Goal: Task Accomplishment & Management: Use online tool/utility

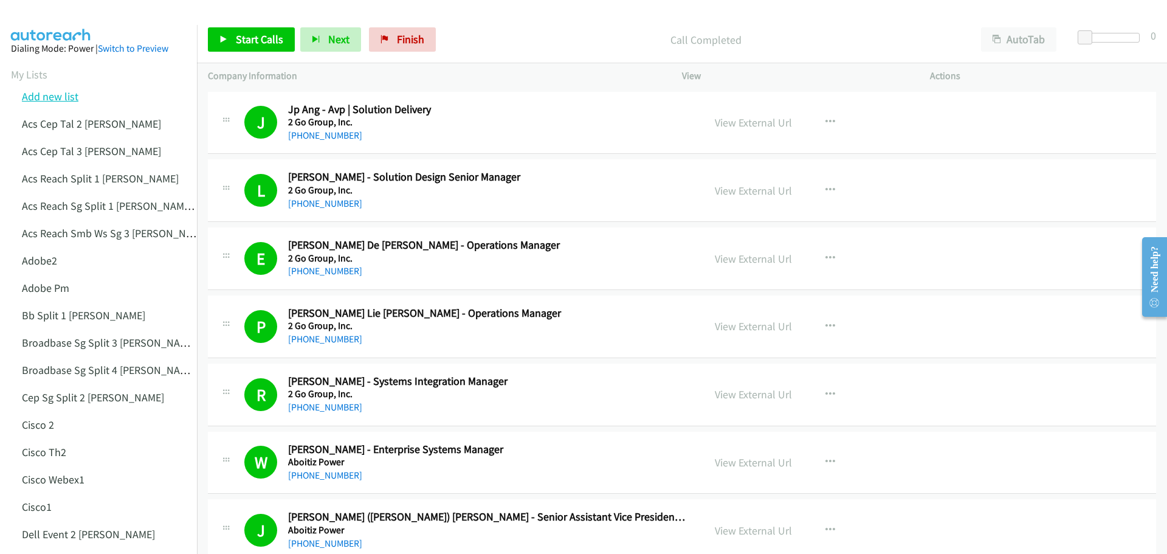
scroll to position [2504, 0]
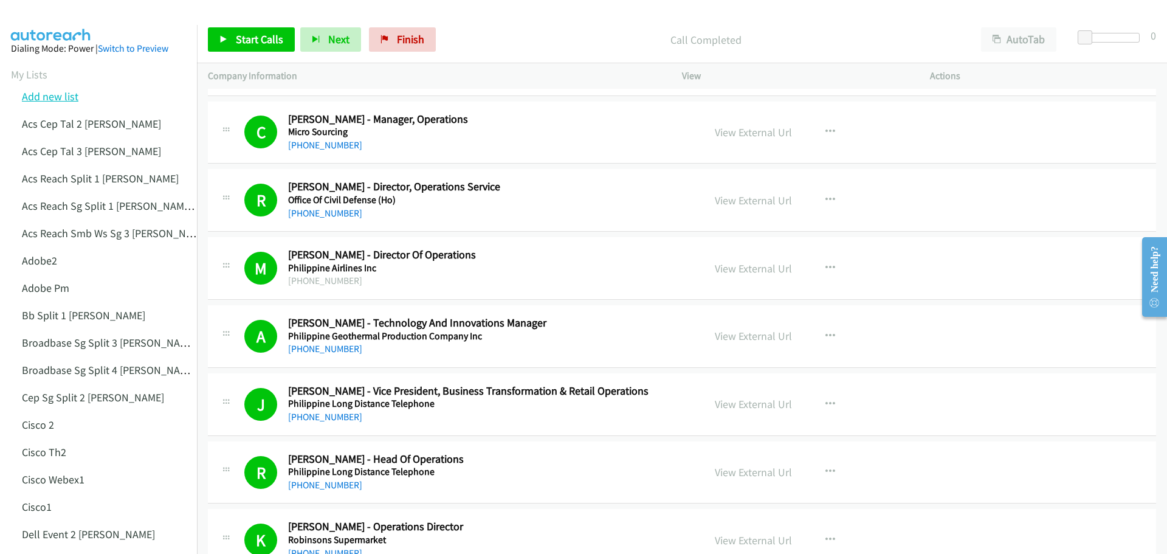
click at [43, 94] on link "Add new list" at bounding box center [50, 96] width 57 height 14
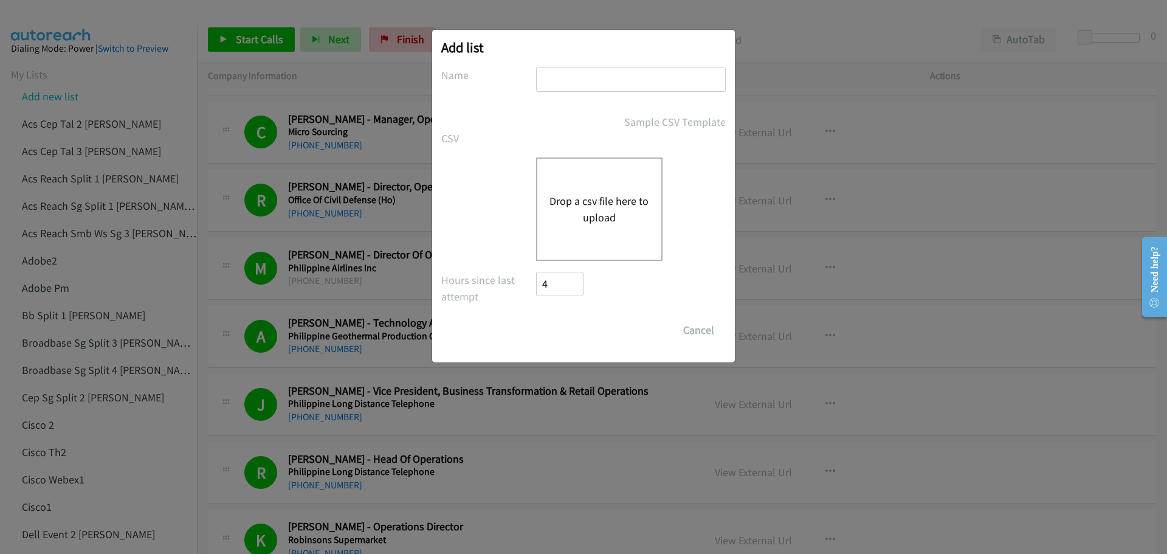
click at [589, 194] on button "Drop a csv file here to upload" at bounding box center [599, 209] width 100 height 33
click at [615, 227] on div "Drop a csv file here to upload" at bounding box center [599, 208] width 126 height 103
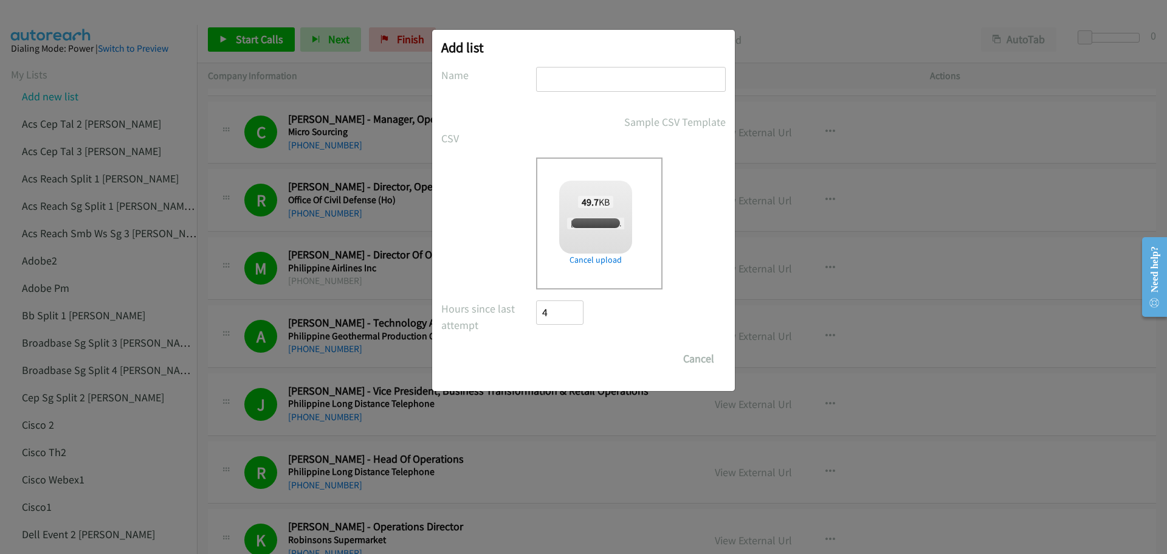
click at [596, 87] on input "text" at bounding box center [631, 79] width 190 height 25
checkbox input "true"
type input "LenovoMY2"
click at [569, 357] on input "Save List" at bounding box center [568, 358] width 64 height 24
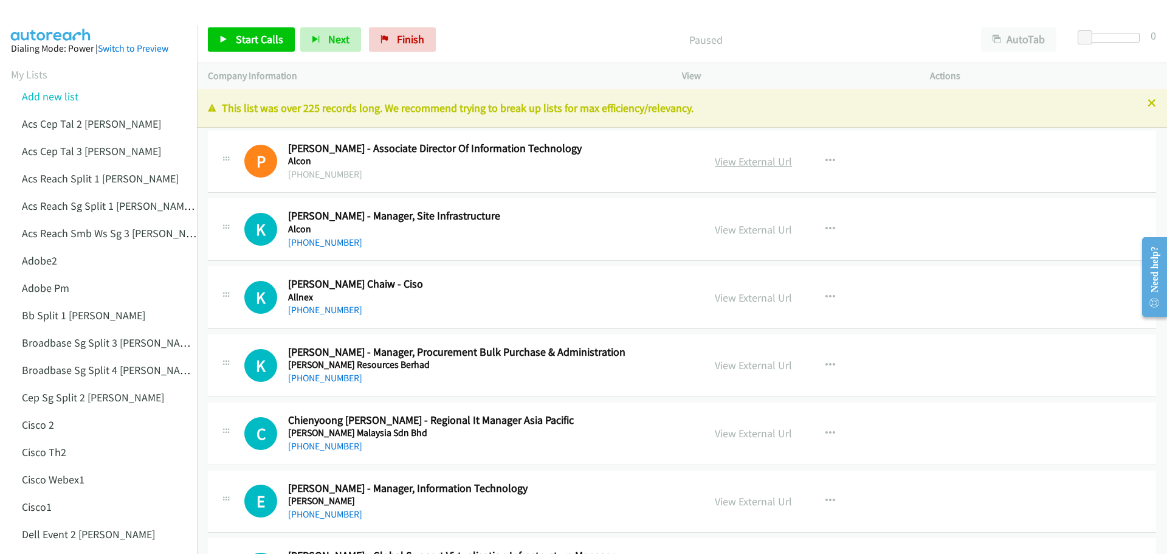
click at [739, 157] on link "View External Url" at bounding box center [753, 161] width 77 height 14
click at [263, 36] on span "Start Calls" at bounding box center [259, 39] width 47 height 14
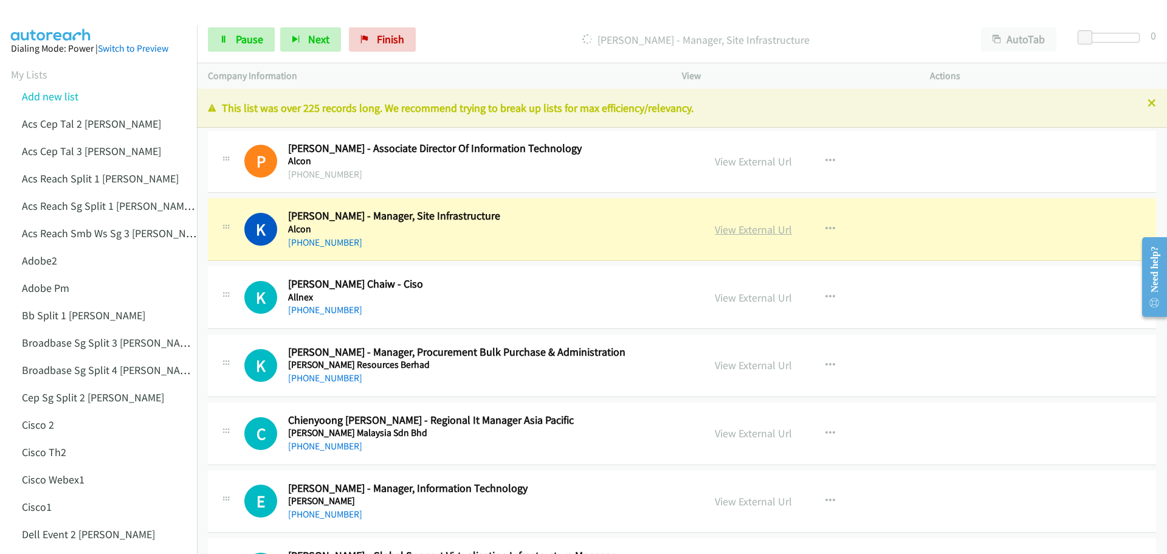
click at [758, 230] on link "View External Url" at bounding box center [753, 229] width 77 height 14
click at [241, 35] on span "Pause" at bounding box center [249, 39] width 27 height 14
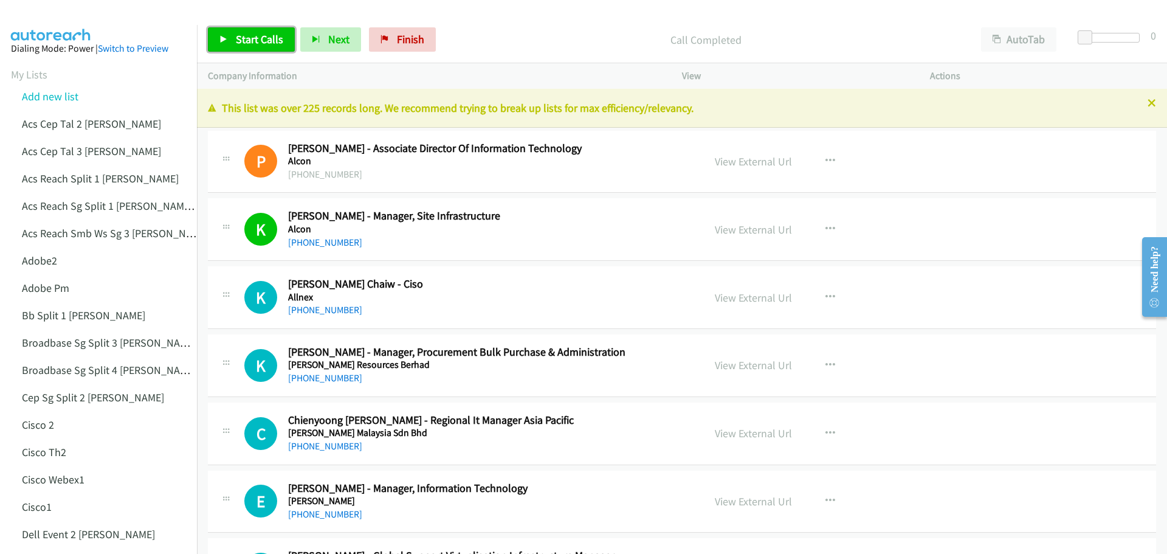
click at [269, 37] on span "Start Calls" at bounding box center [259, 39] width 47 height 14
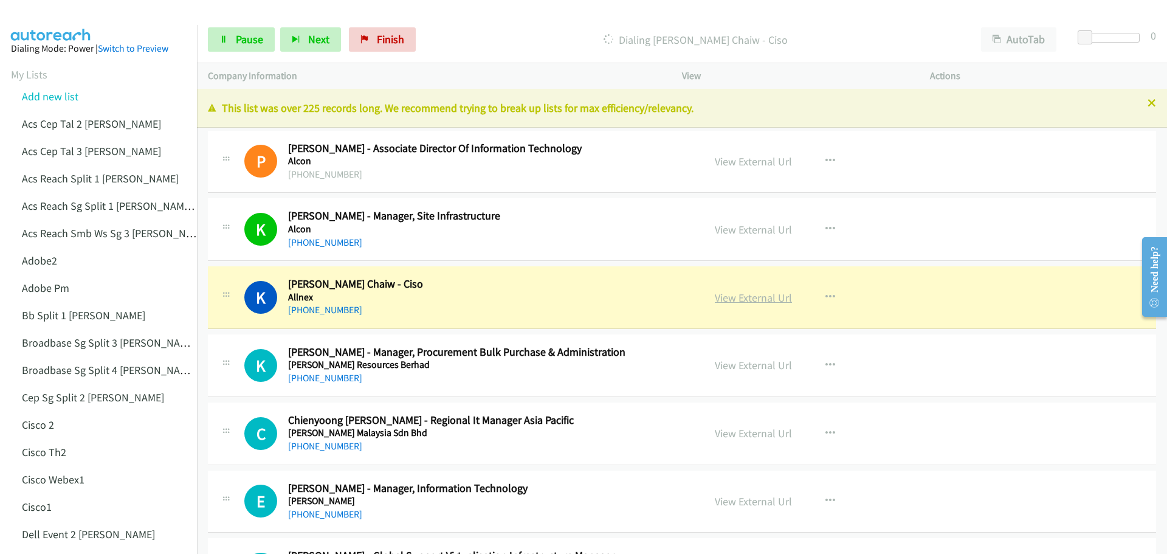
click at [768, 301] on link "View External Url" at bounding box center [753, 297] width 77 height 14
drag, startPoint x: 258, startPoint y: 38, endPoint x: 283, endPoint y: 31, distance: 25.8
click at [258, 38] on span "Pause" at bounding box center [249, 39] width 27 height 14
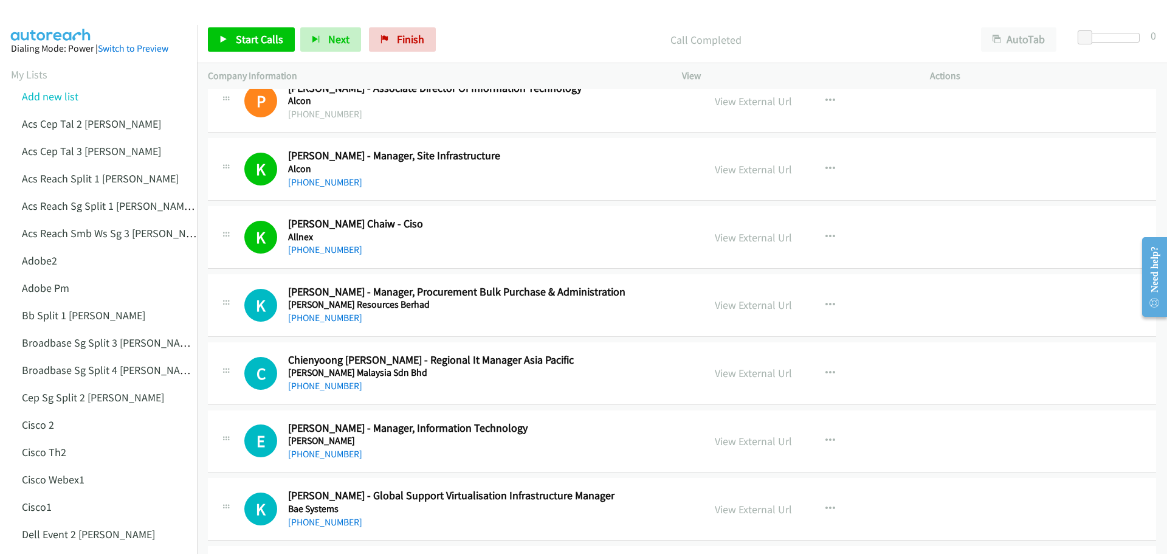
scroll to position [61, 0]
click at [247, 47] on link "Start Calls" at bounding box center [251, 39] width 87 height 24
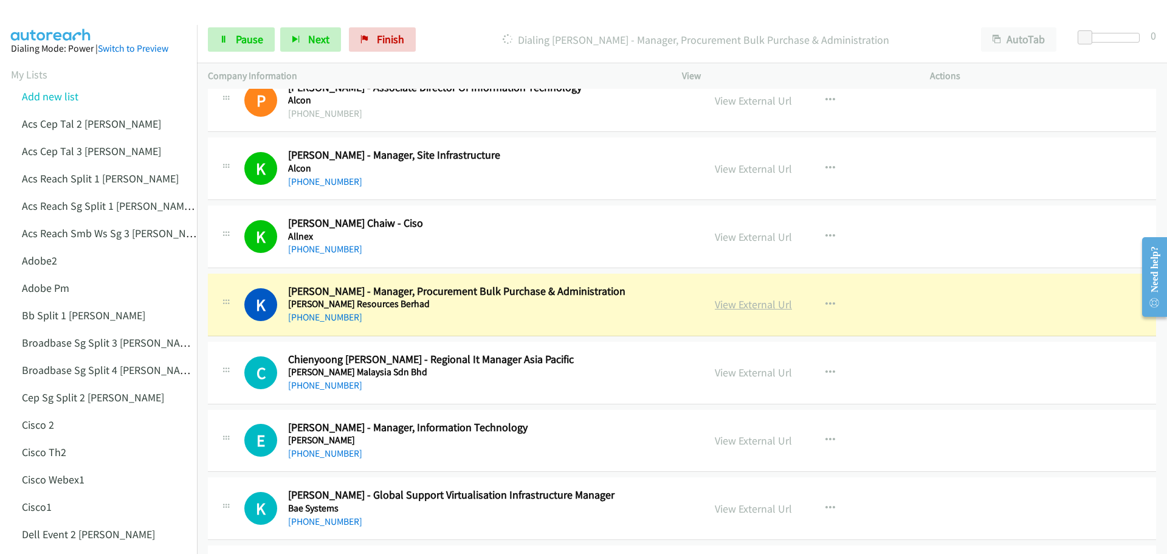
click at [746, 306] on link "View External Url" at bounding box center [753, 304] width 77 height 14
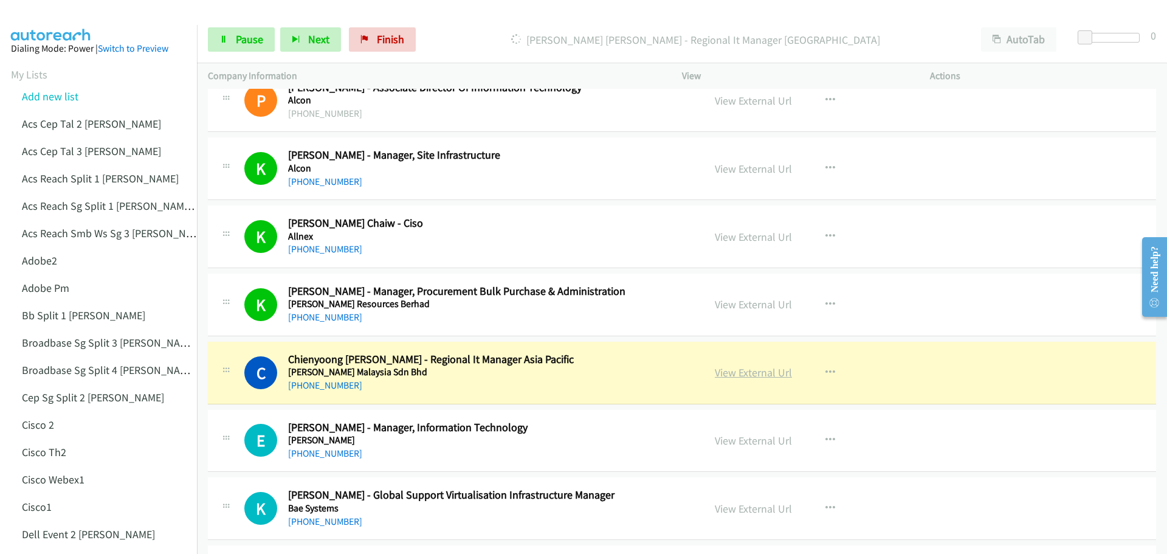
click at [740, 371] on link "View External Url" at bounding box center [753, 372] width 77 height 14
click at [245, 41] on span "Pause" at bounding box center [249, 39] width 27 height 14
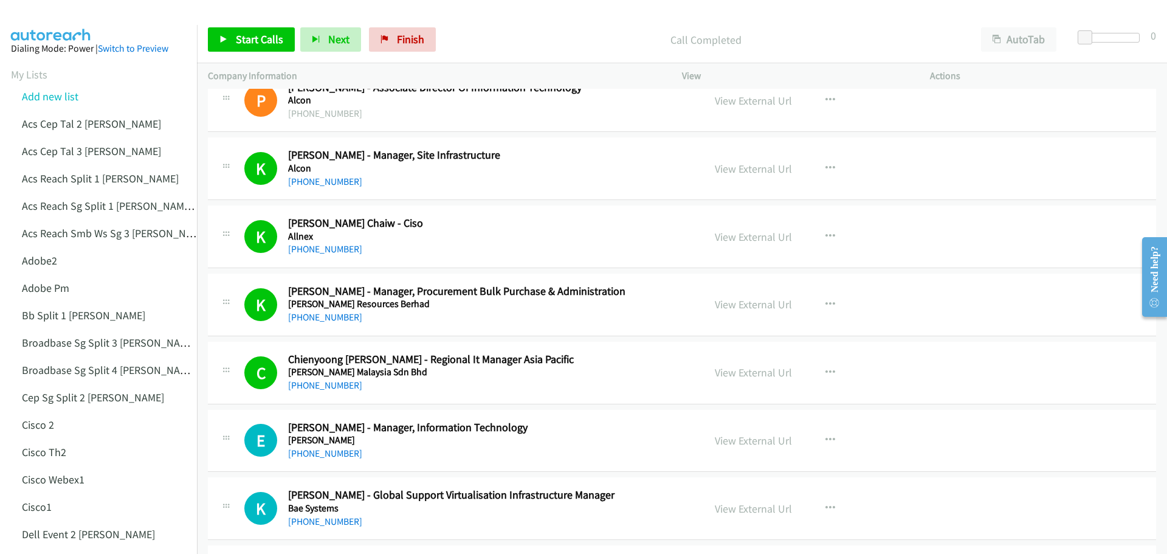
scroll to position [122, 0]
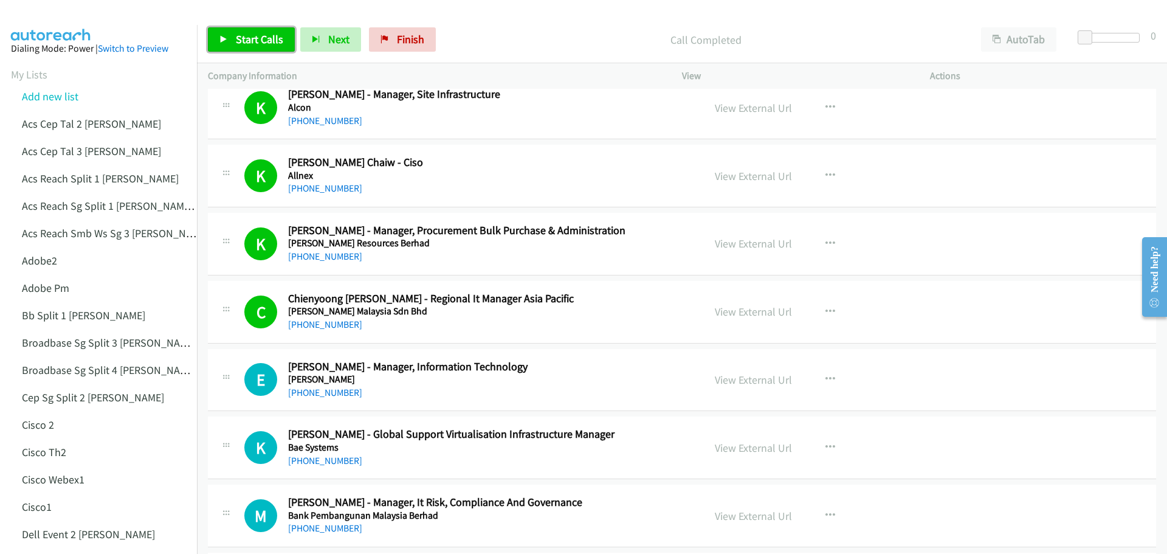
click at [262, 28] on link "Start Calls" at bounding box center [251, 39] width 87 height 24
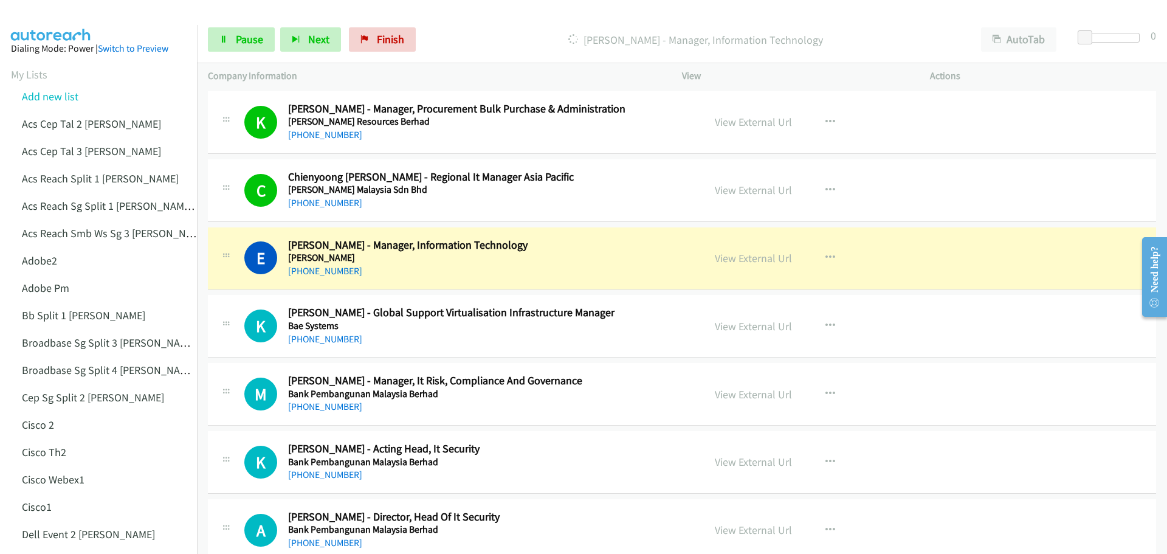
scroll to position [304, 0]
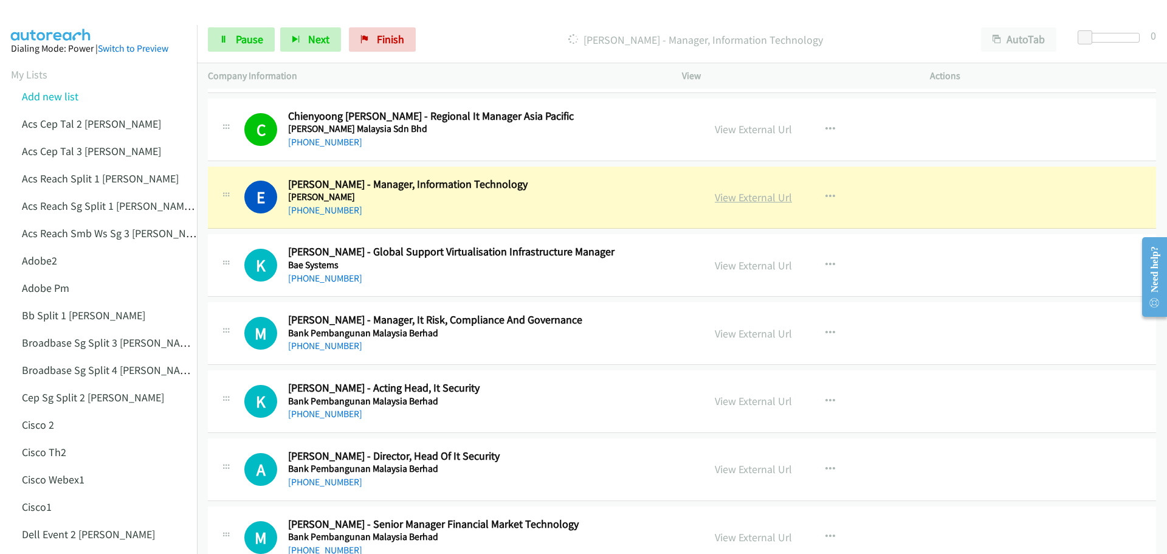
click at [760, 201] on link "View External Url" at bounding box center [753, 197] width 77 height 14
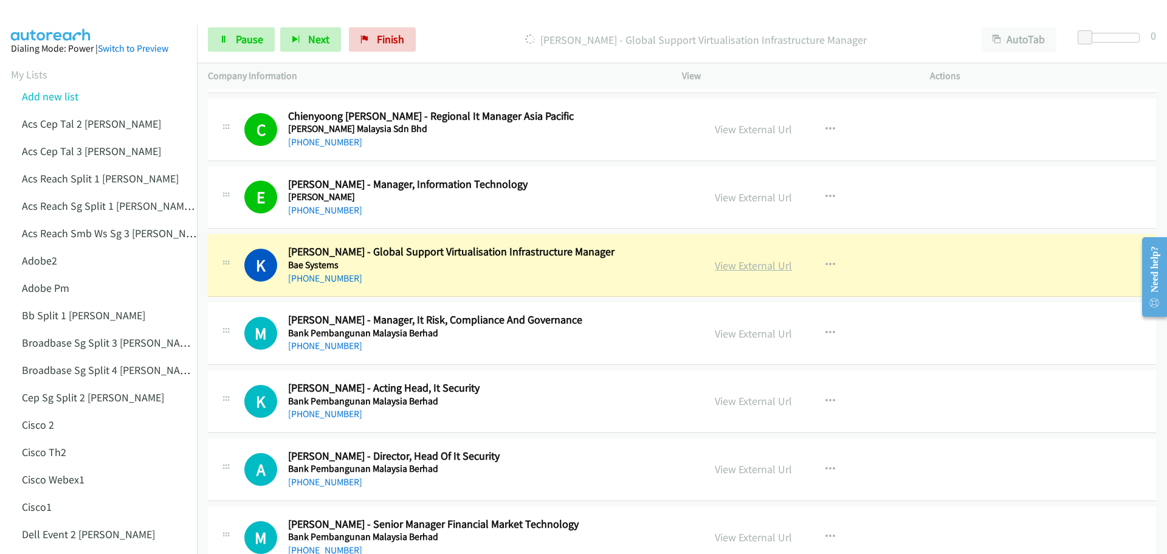
click at [743, 269] on link "View External Url" at bounding box center [753, 265] width 77 height 14
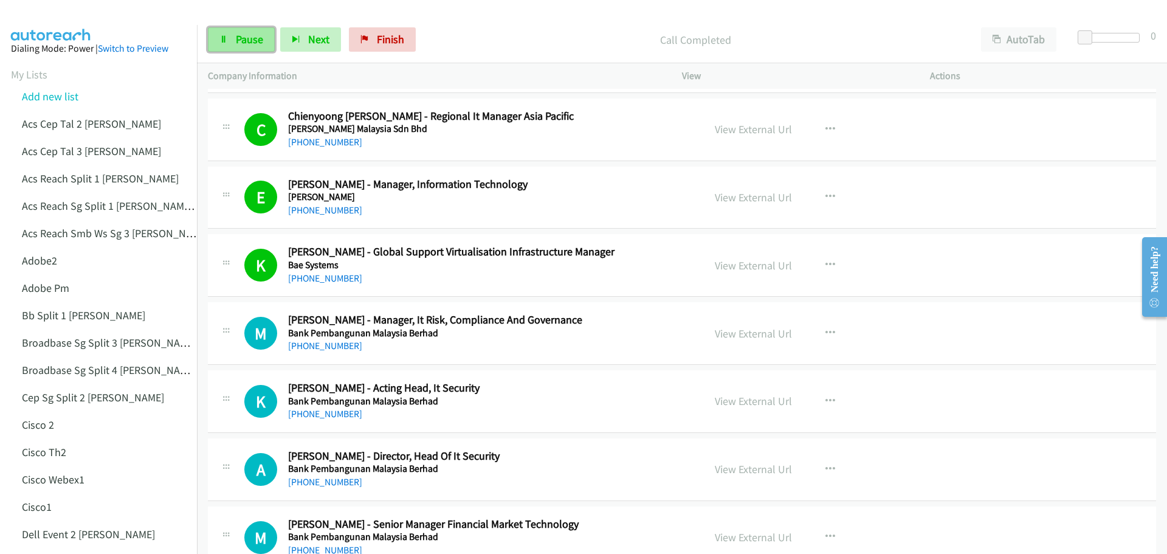
click at [259, 40] on span "Pause" at bounding box center [249, 39] width 27 height 14
click at [252, 36] on span "Start Calls" at bounding box center [259, 39] width 47 height 14
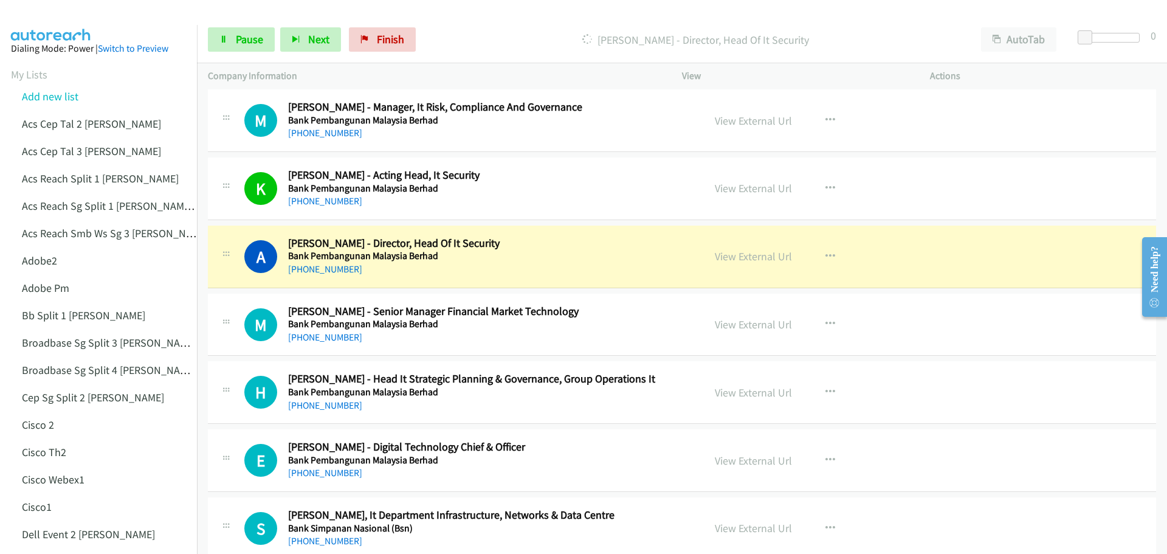
scroll to position [547, 0]
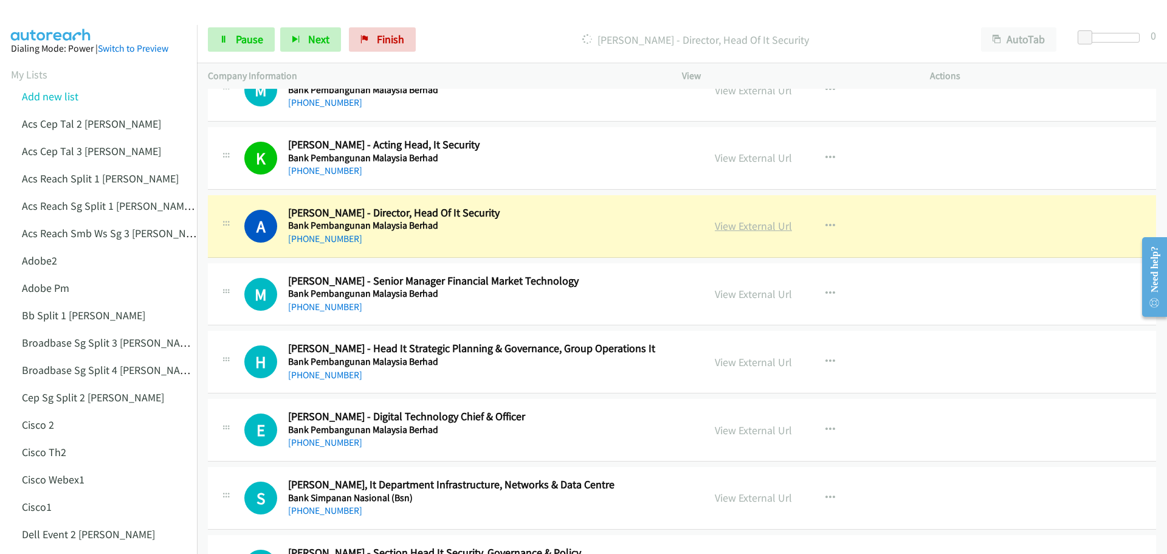
click at [747, 227] on link "View External Url" at bounding box center [753, 226] width 77 height 14
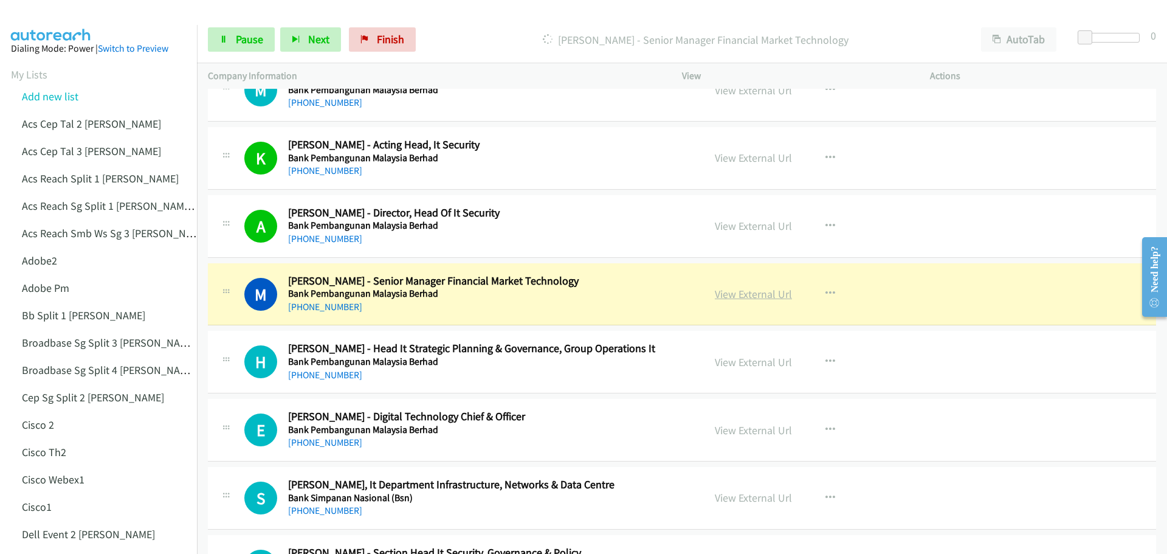
click at [773, 289] on link "View External Url" at bounding box center [753, 294] width 77 height 14
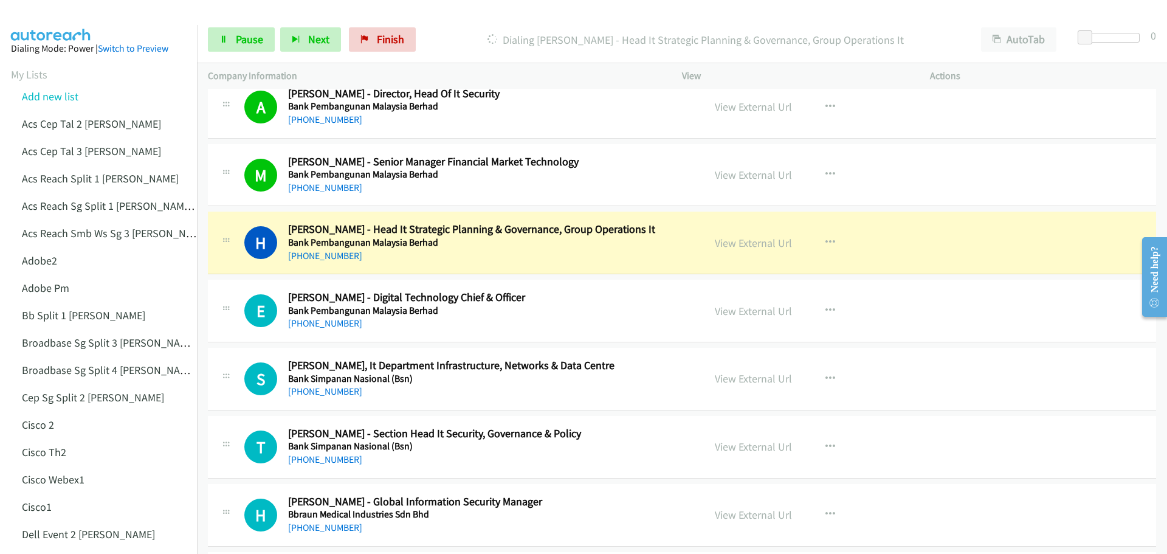
scroll to position [668, 0]
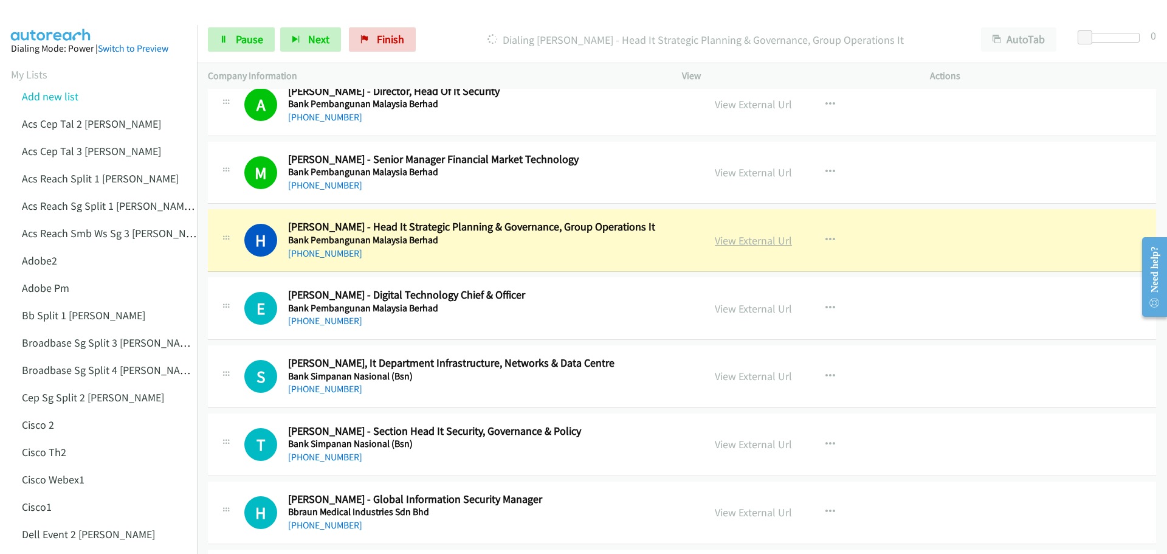
click at [745, 237] on link "View External Url" at bounding box center [753, 240] width 77 height 14
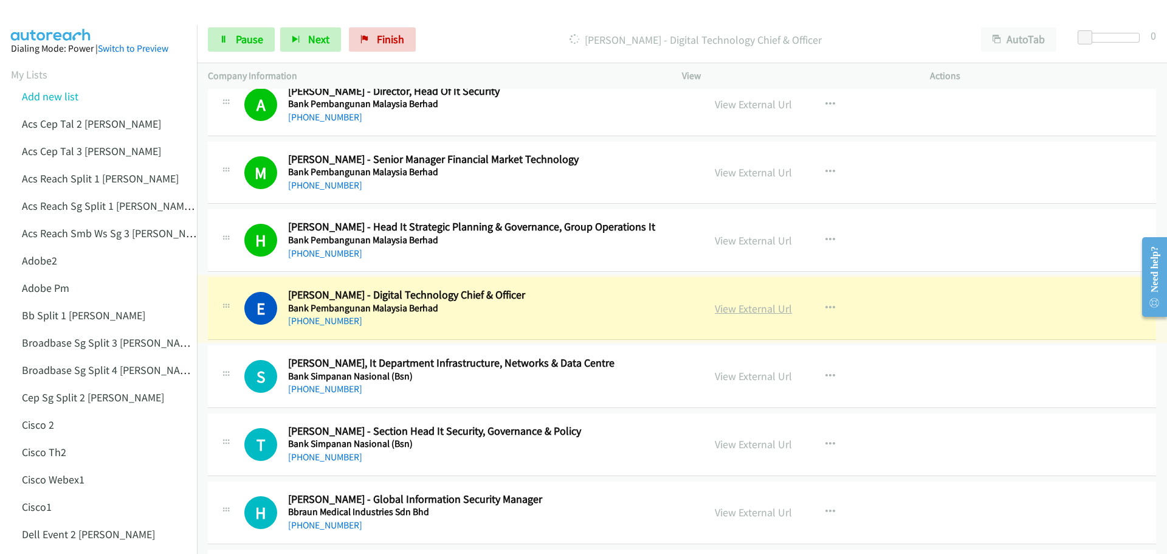
click at [774, 308] on link "View External Url" at bounding box center [753, 308] width 77 height 14
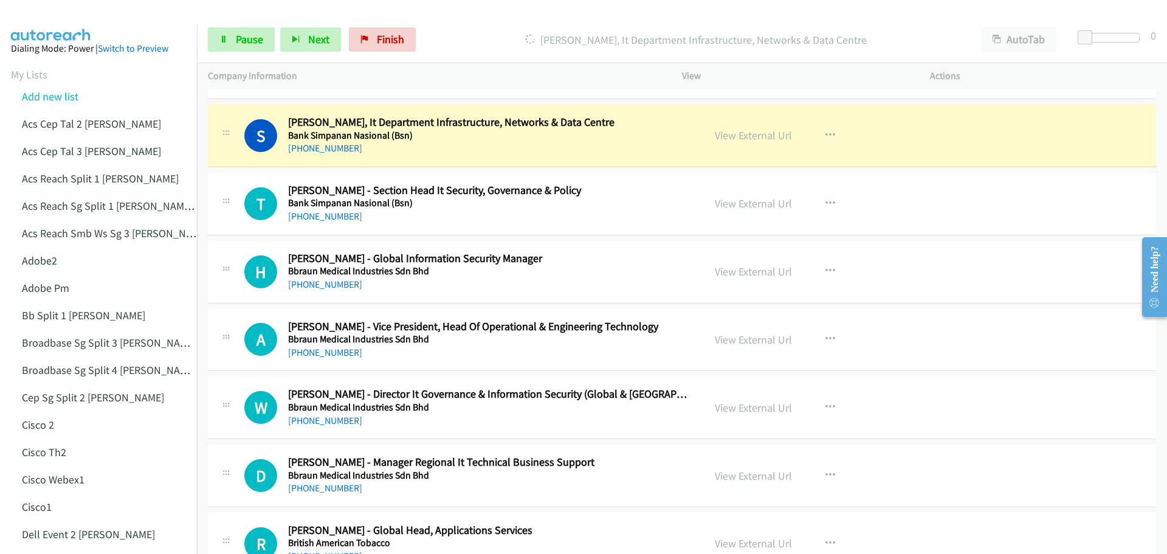
scroll to position [911, 0]
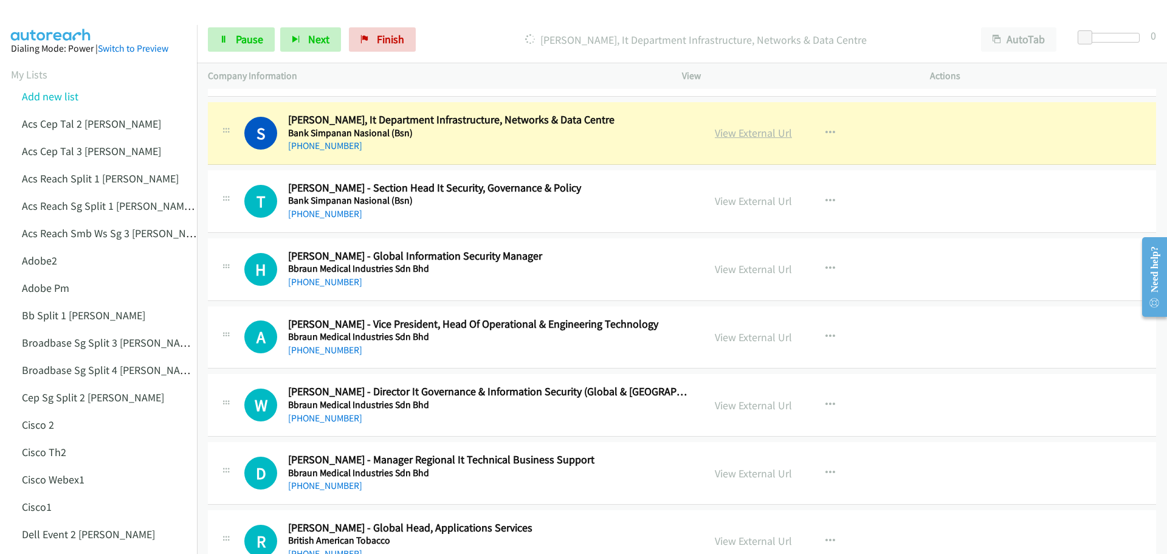
click at [747, 136] on link "View External Url" at bounding box center [753, 133] width 77 height 14
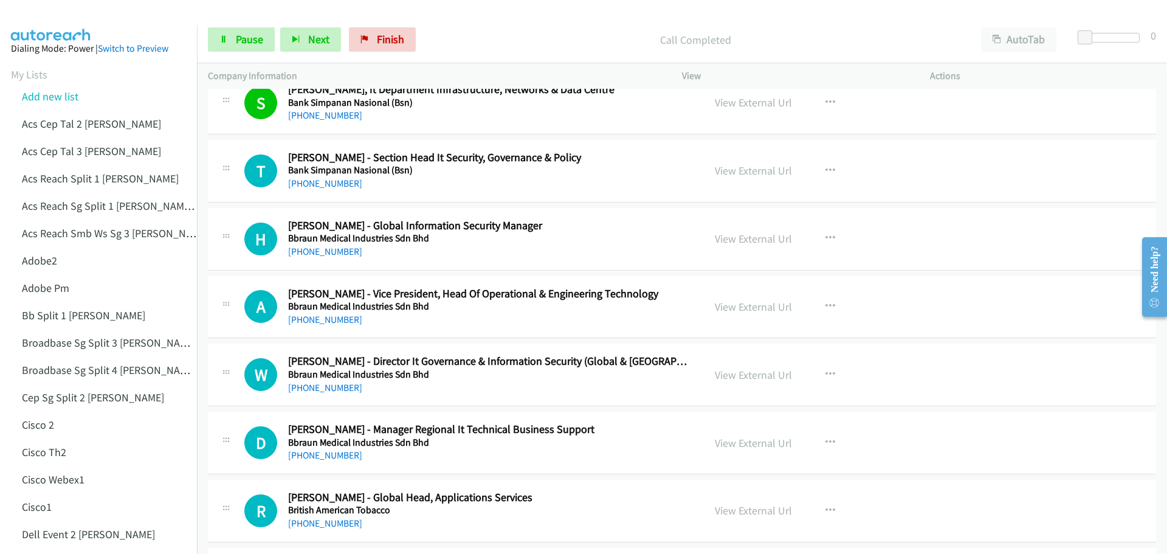
scroll to position [972, 0]
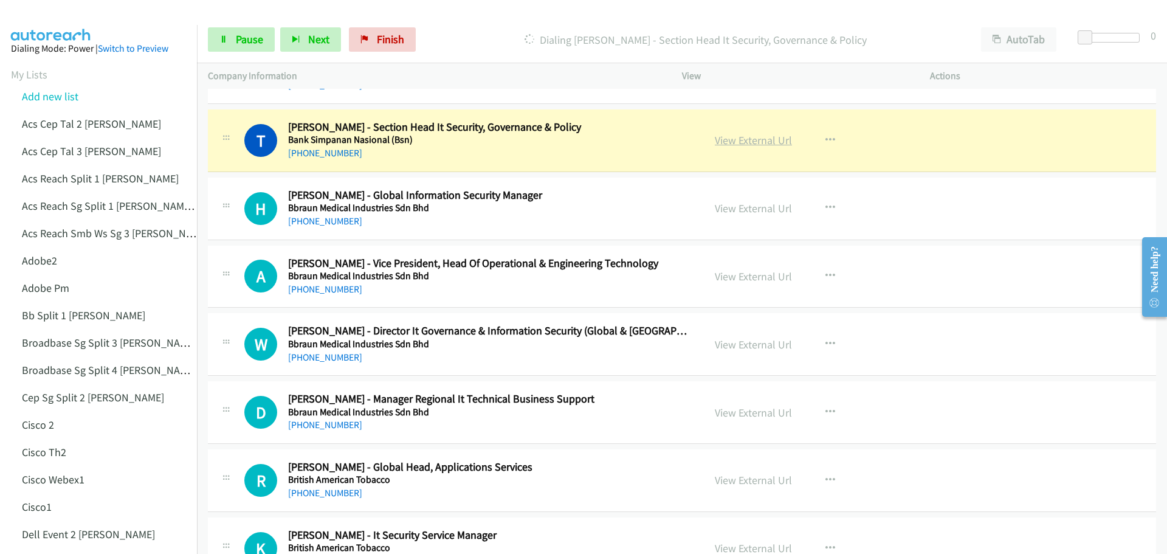
click at [768, 138] on link "View External Url" at bounding box center [753, 140] width 77 height 14
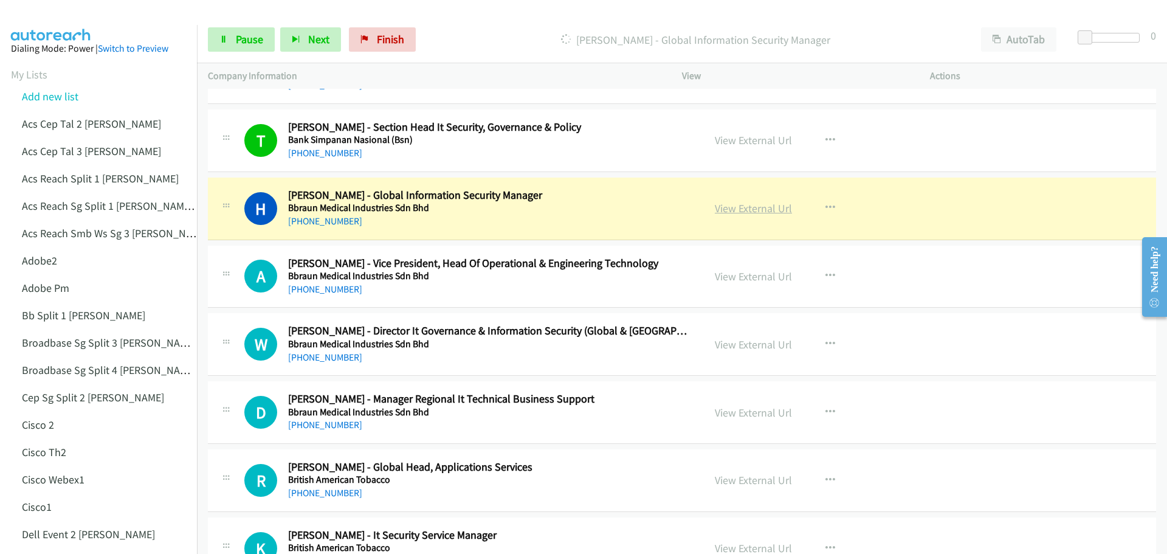
click at [740, 207] on link "View External Url" at bounding box center [753, 208] width 77 height 14
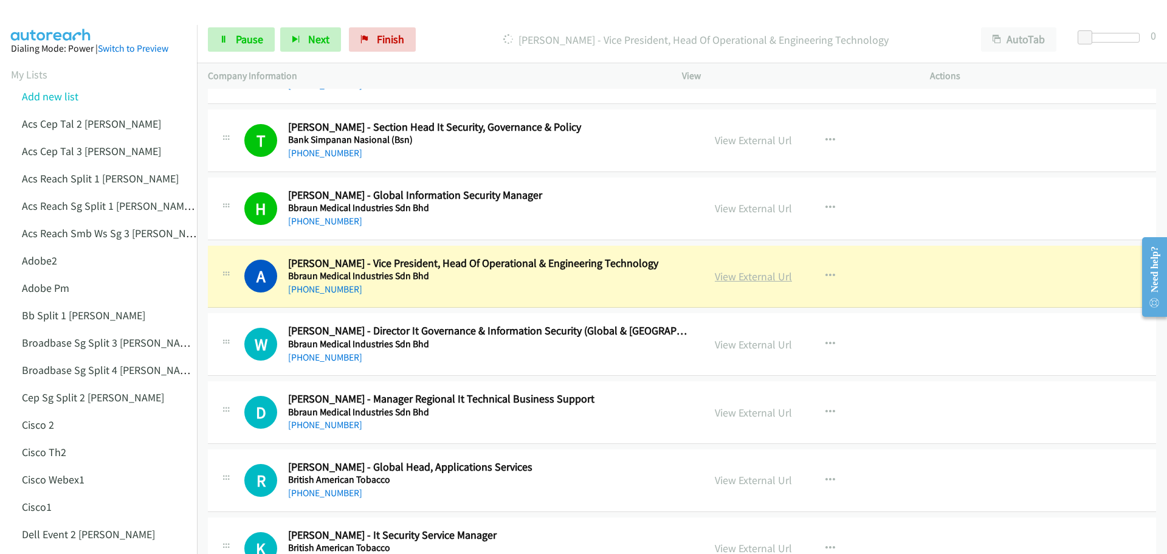
click at [745, 281] on link "View External Url" at bounding box center [753, 276] width 77 height 14
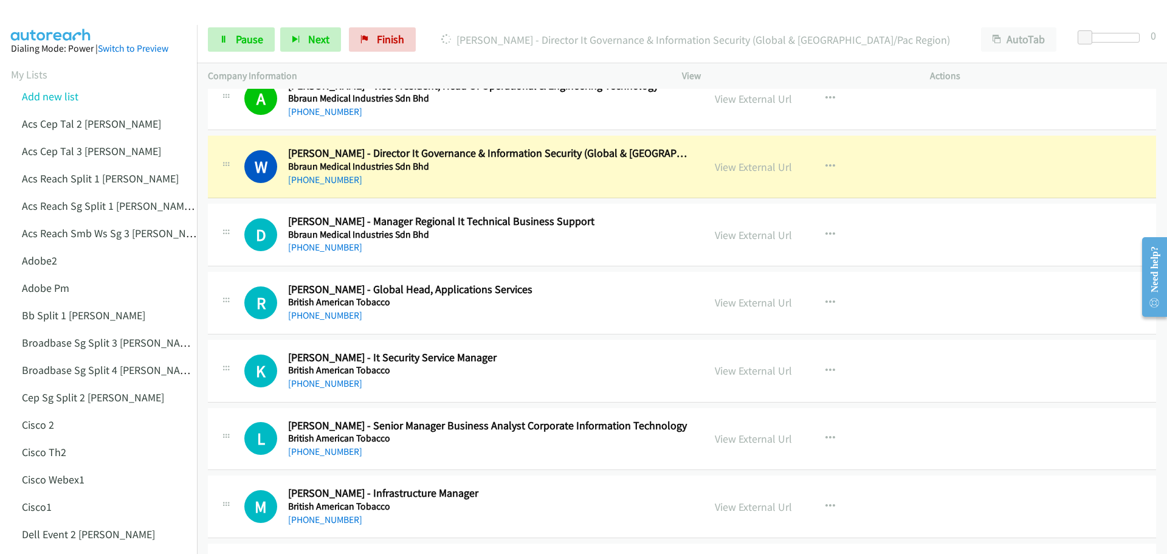
scroll to position [1154, 0]
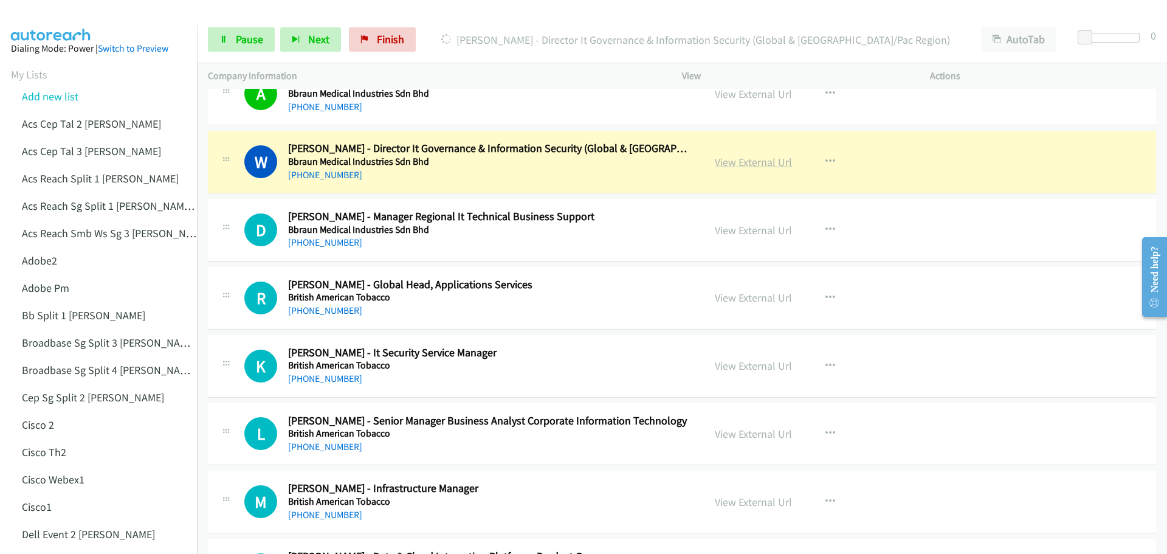
click at [763, 162] on link "View External Url" at bounding box center [753, 162] width 77 height 14
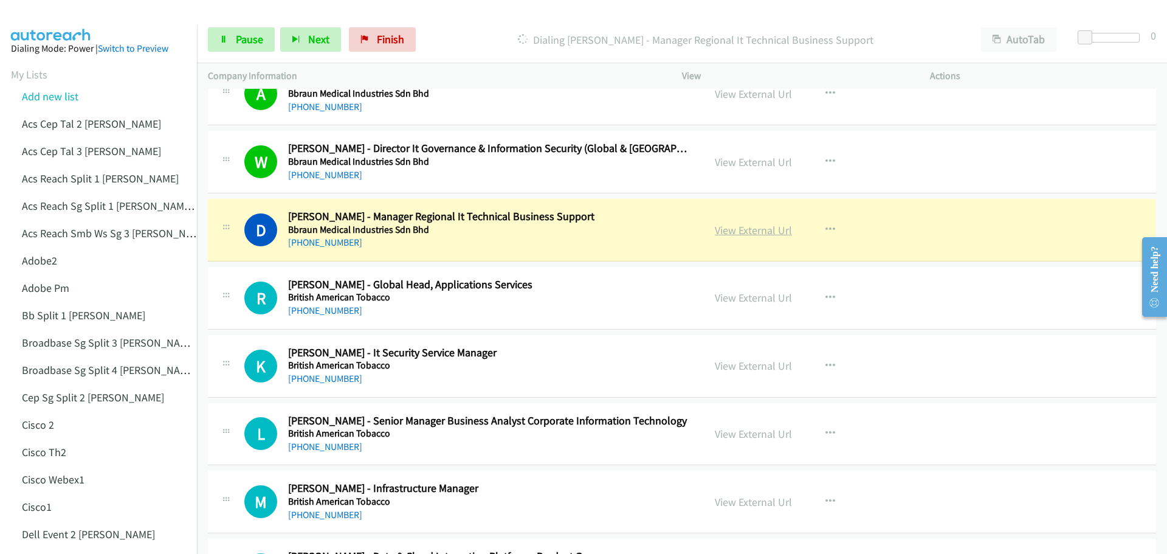
click at [746, 227] on link "View External Url" at bounding box center [753, 230] width 77 height 14
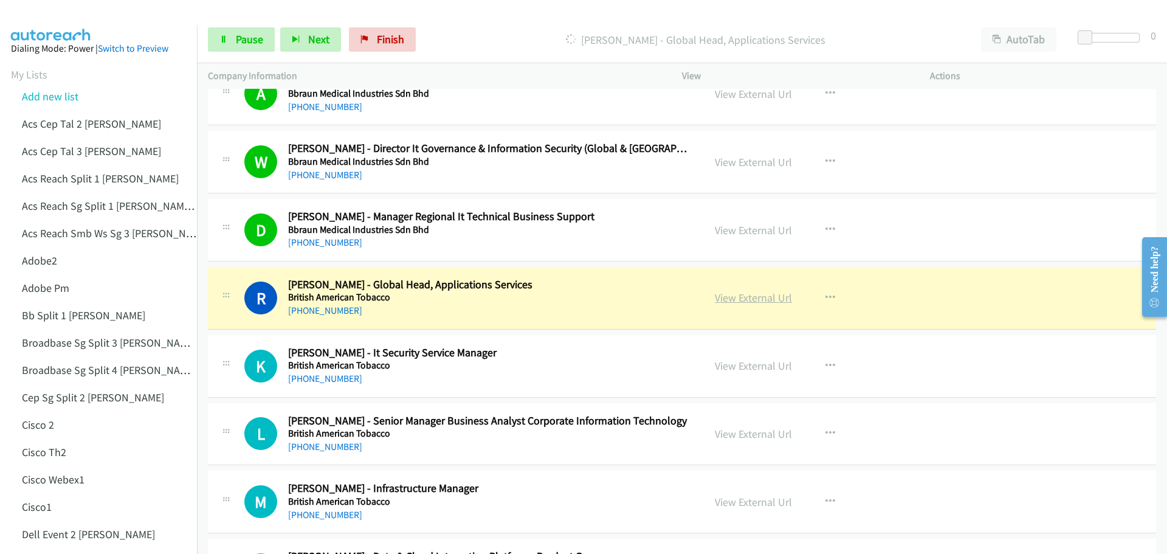
click at [732, 296] on link "View External Url" at bounding box center [753, 297] width 77 height 14
click at [244, 46] on span "Pause" at bounding box center [249, 39] width 27 height 14
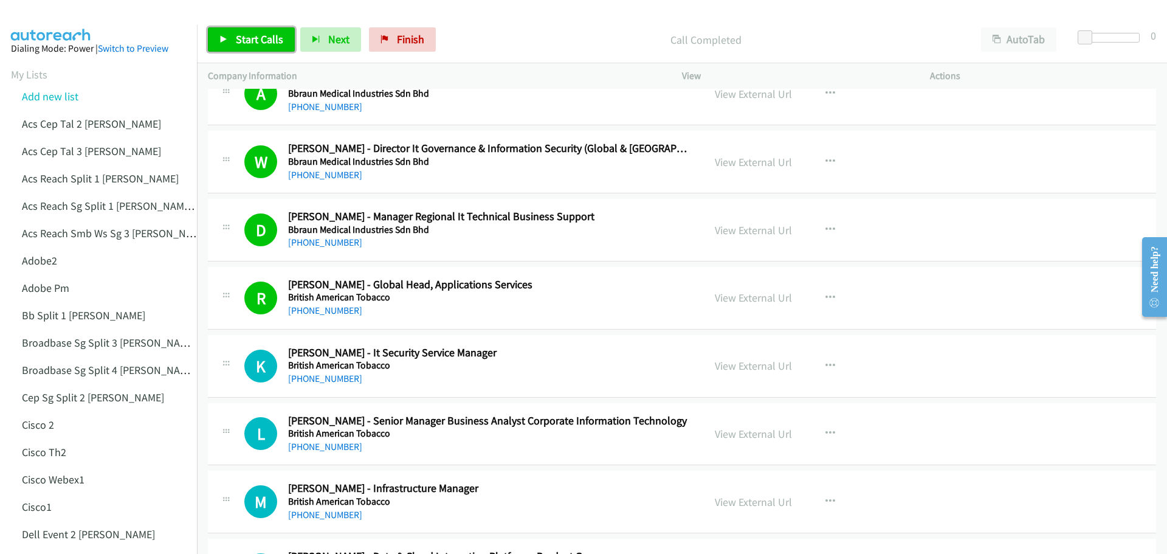
click at [244, 42] on span "Start Calls" at bounding box center [259, 39] width 47 height 14
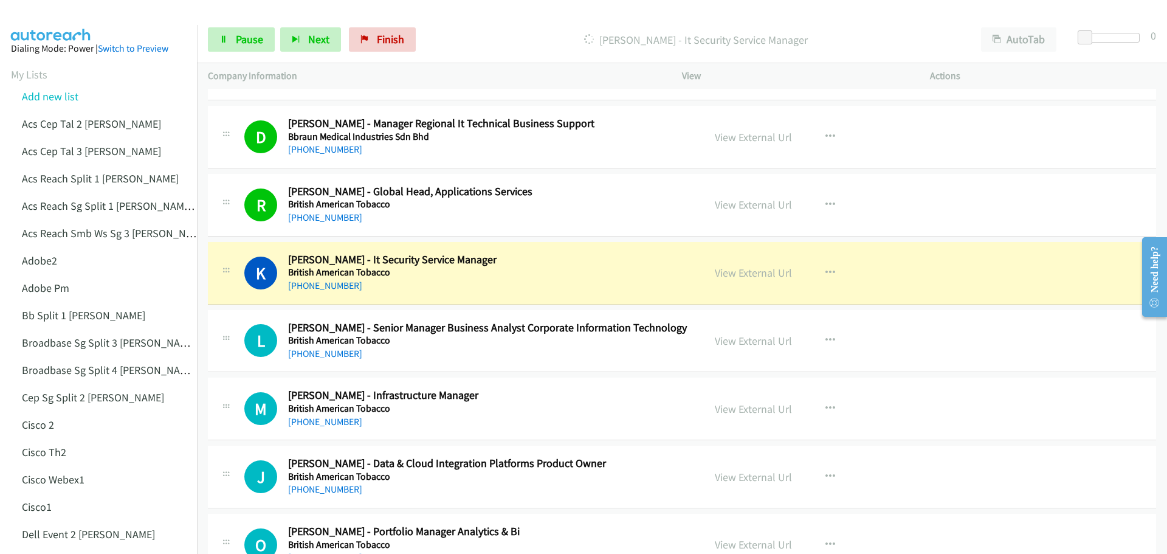
scroll to position [1276, 0]
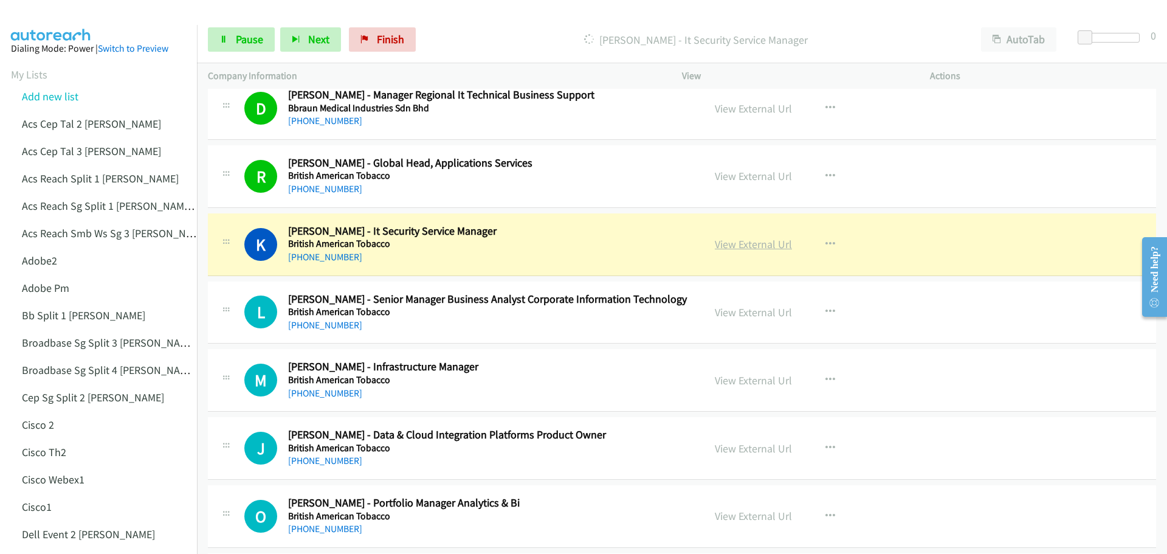
click at [763, 250] on link "View External Url" at bounding box center [753, 244] width 77 height 14
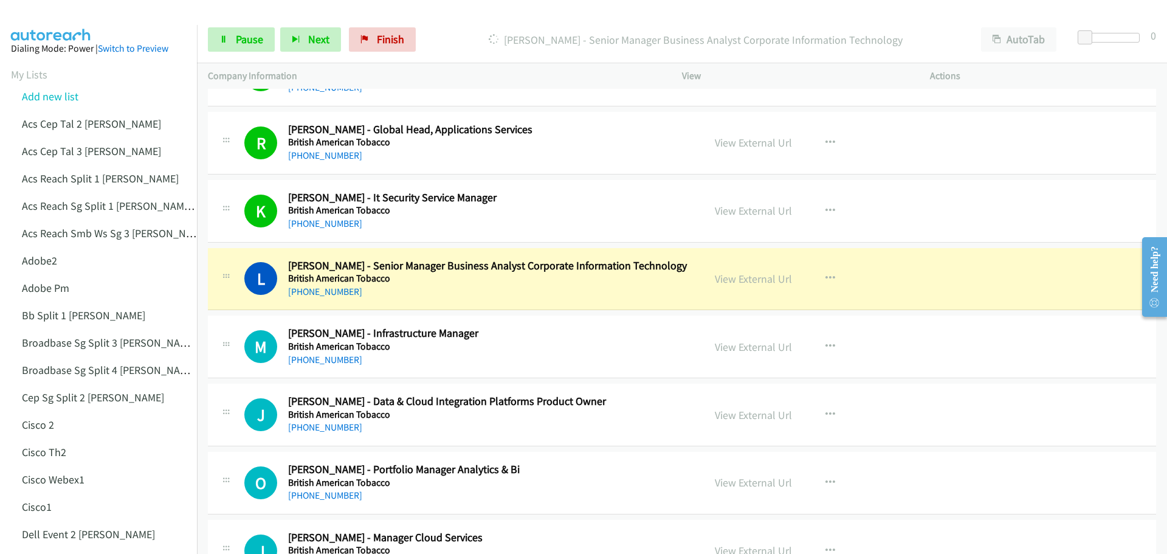
scroll to position [1397, 0]
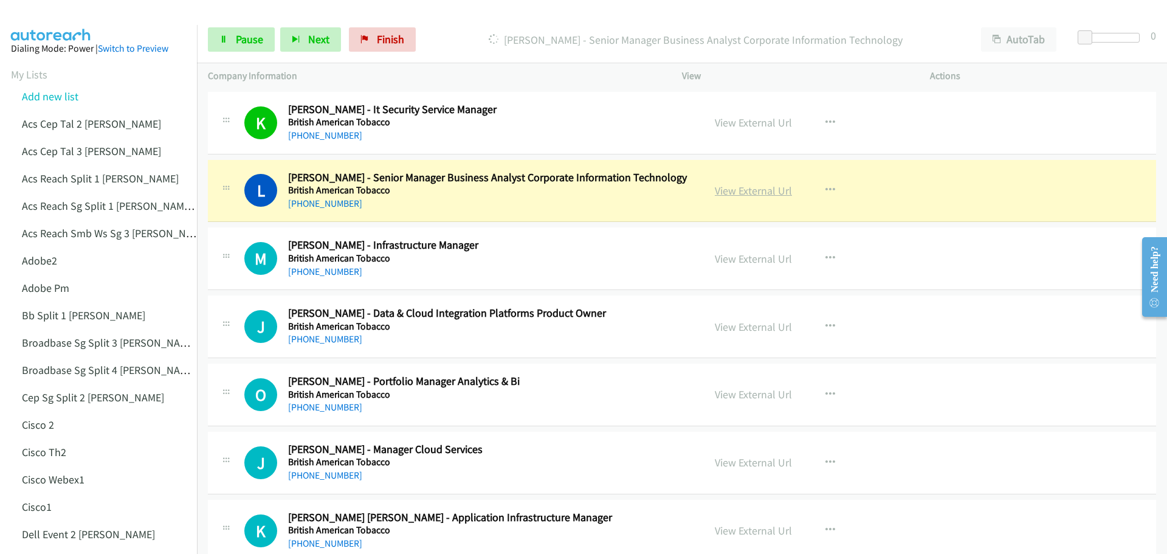
click at [744, 194] on link "View External Url" at bounding box center [753, 190] width 77 height 14
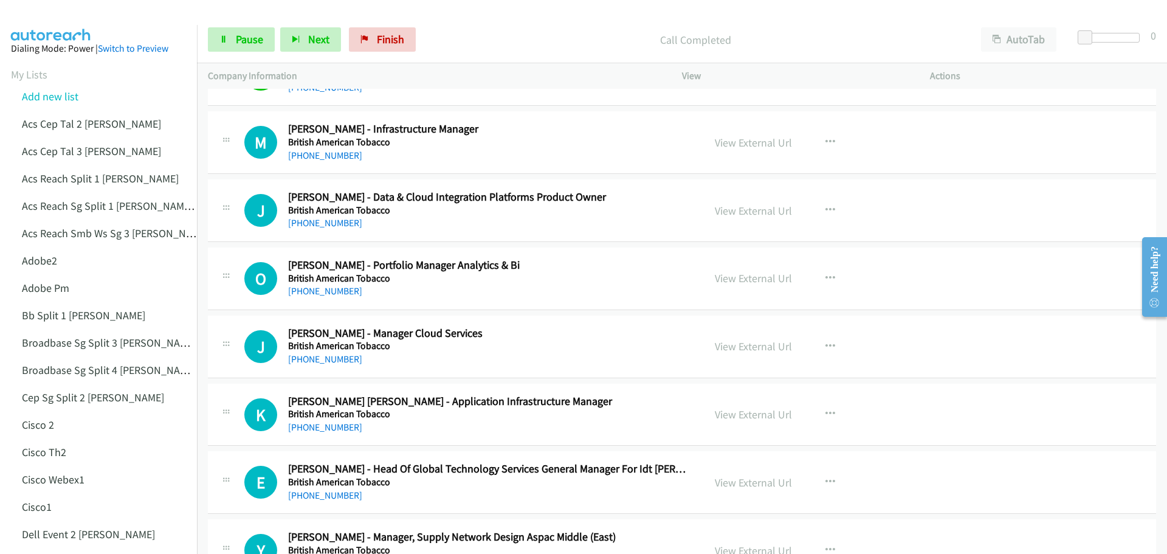
scroll to position [1519, 0]
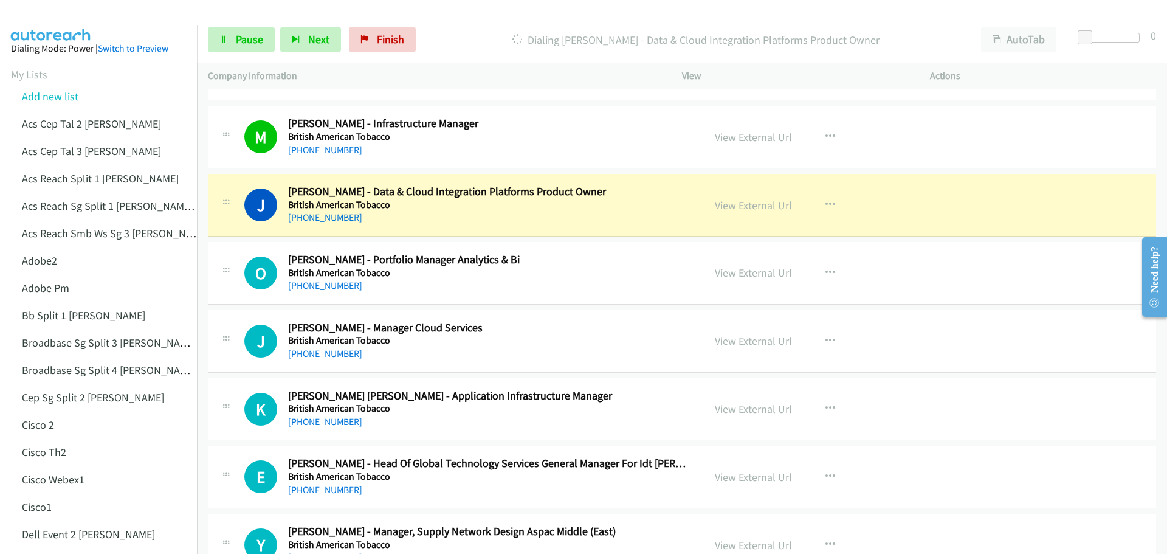
click at [752, 203] on link "View External Url" at bounding box center [753, 205] width 77 height 14
drag, startPoint x: 243, startPoint y: 35, endPoint x: 270, endPoint y: 35, distance: 27.3
click at [243, 35] on span "Pause" at bounding box center [249, 39] width 27 height 14
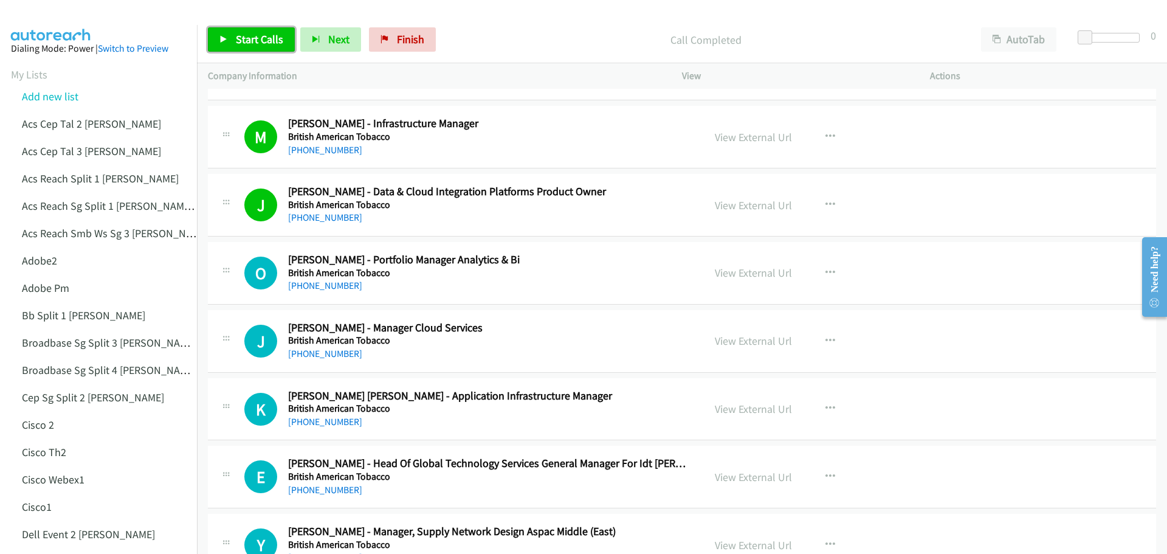
click at [266, 40] on span "Start Calls" at bounding box center [259, 39] width 47 height 14
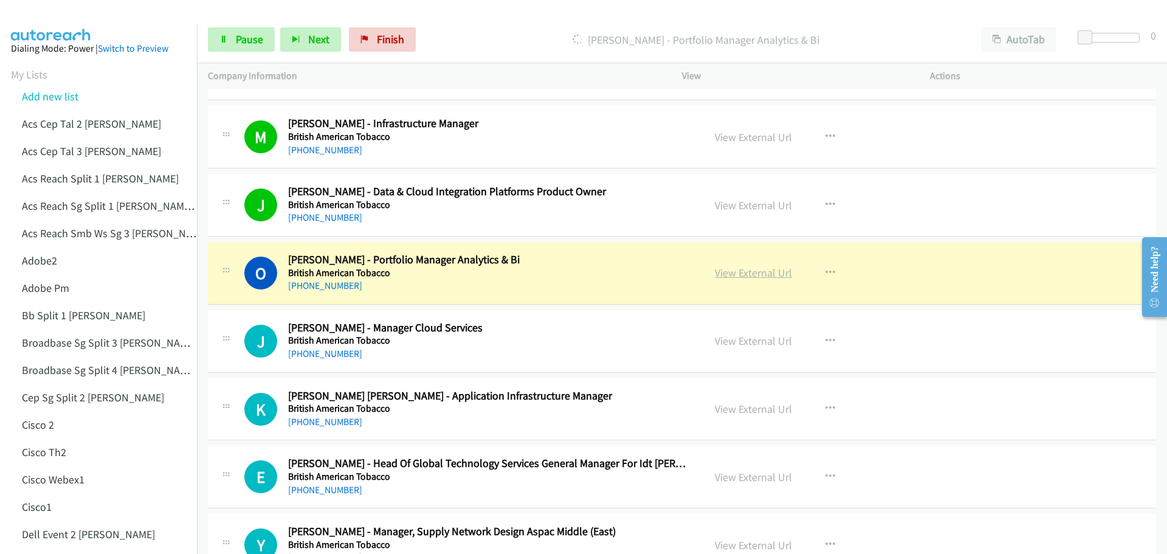
click at [732, 276] on link "View External Url" at bounding box center [753, 273] width 77 height 14
click at [247, 36] on span "Pause" at bounding box center [249, 39] width 27 height 14
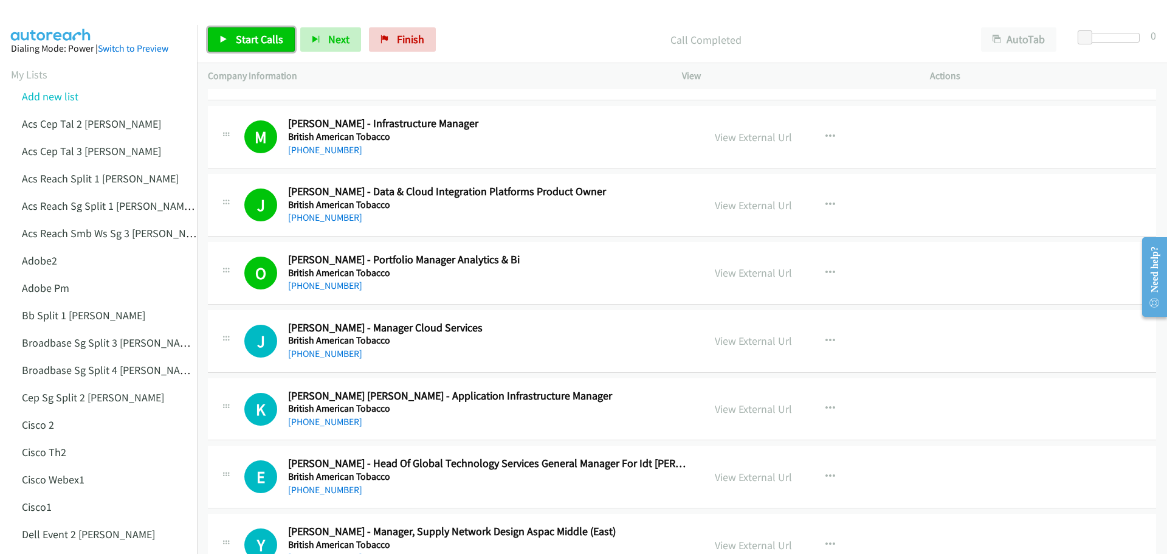
click at [253, 35] on span "Start Calls" at bounding box center [259, 39] width 47 height 14
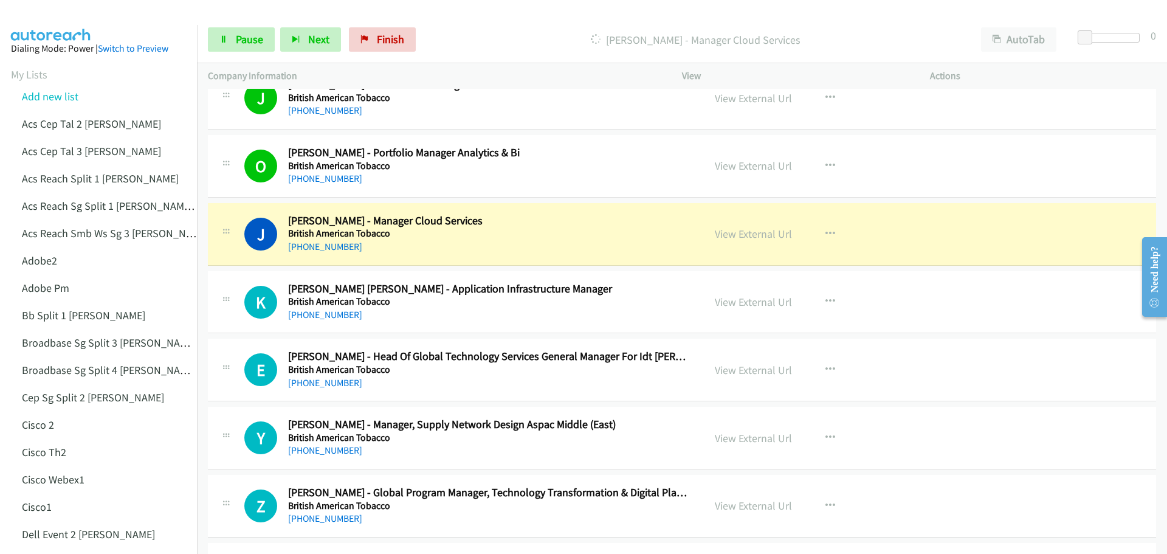
scroll to position [1641, 0]
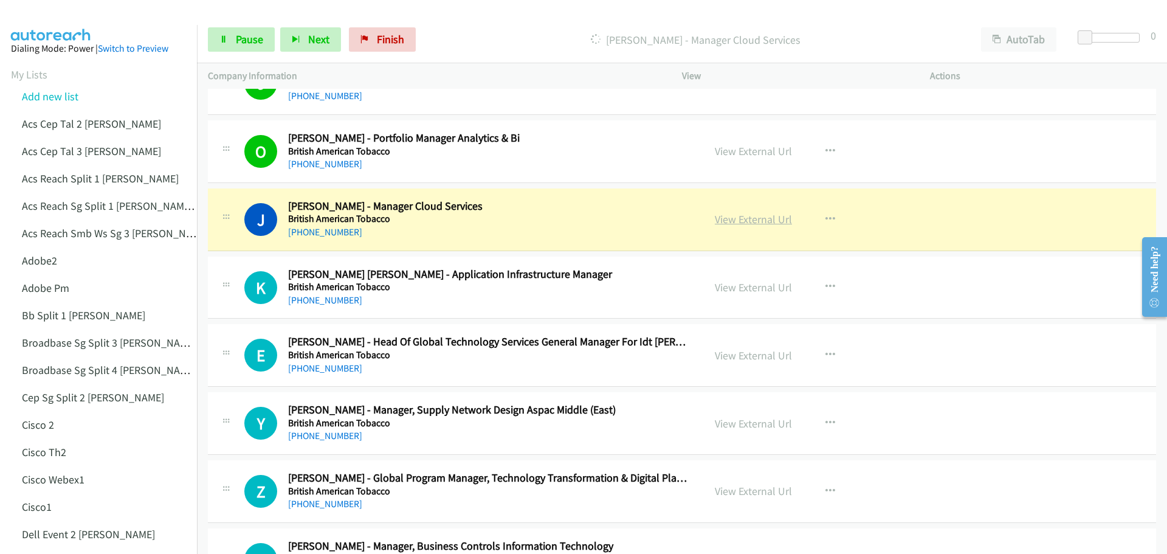
click at [727, 225] on link "View External Url" at bounding box center [753, 219] width 77 height 14
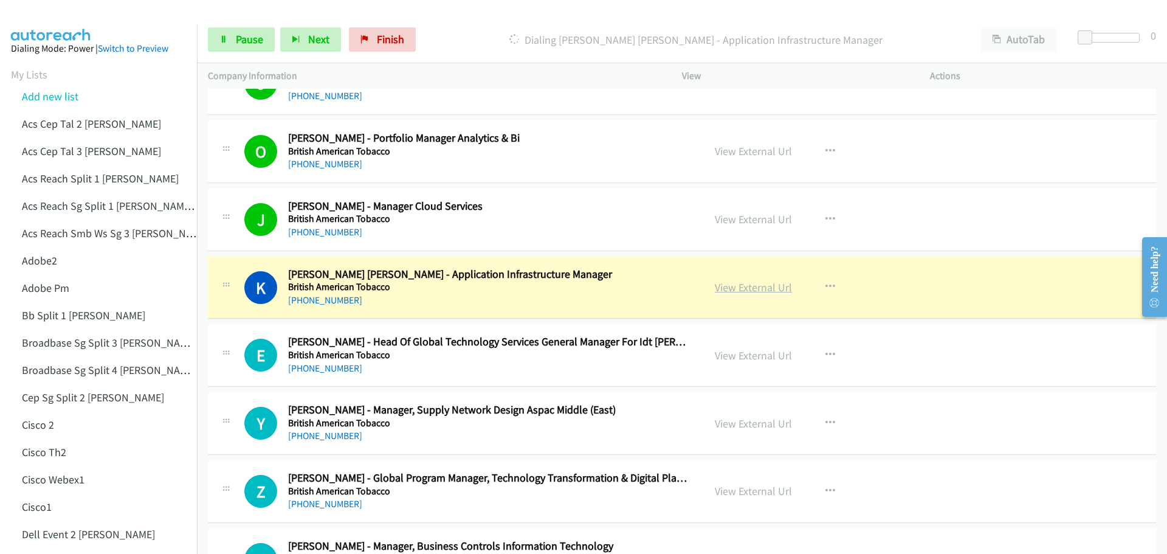
click at [770, 290] on link "View External Url" at bounding box center [753, 287] width 77 height 14
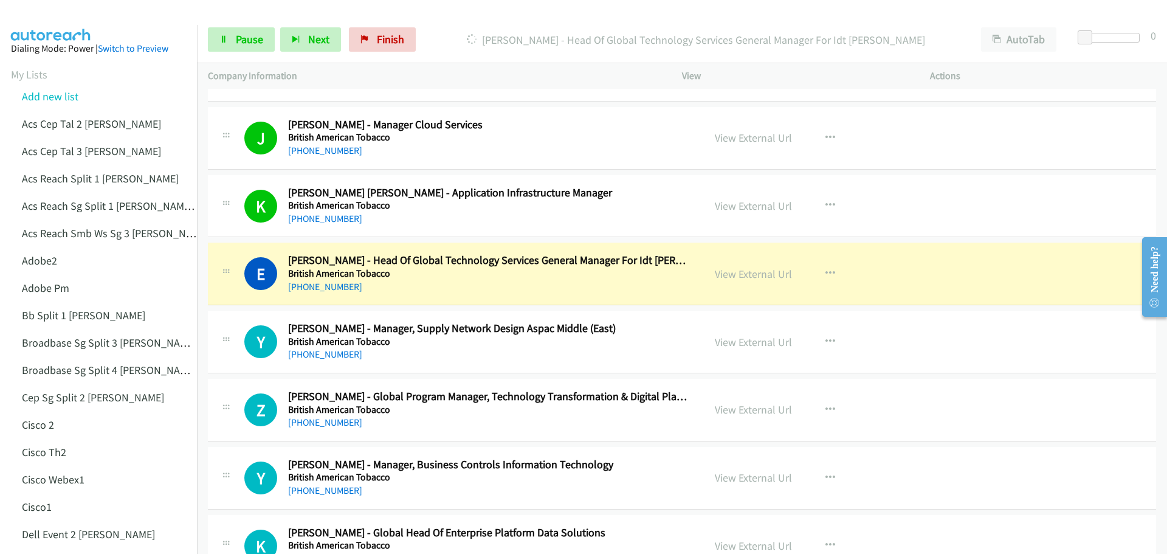
scroll to position [1762, 0]
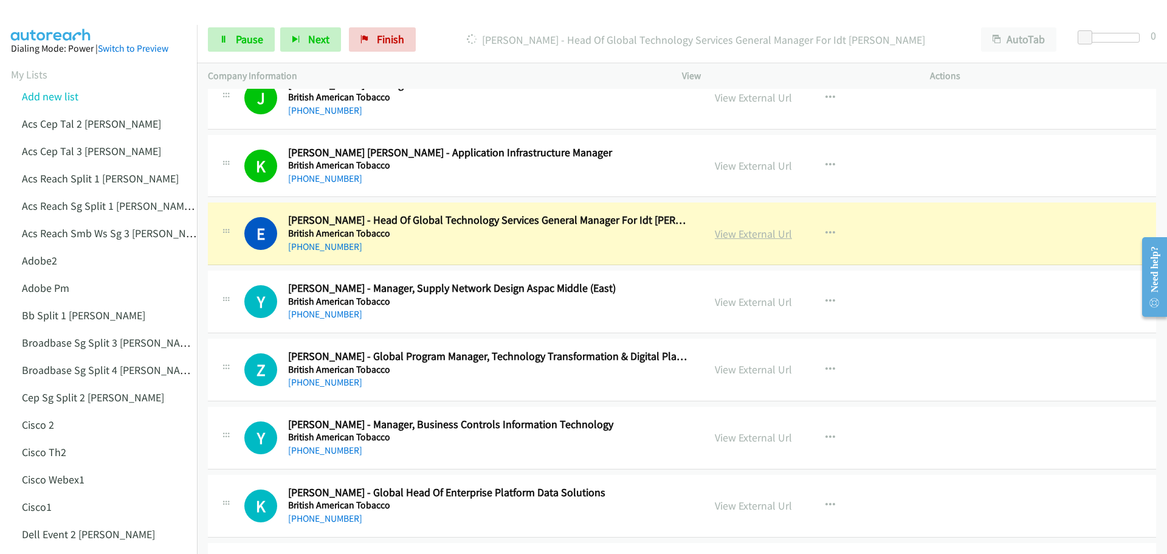
click at [735, 235] on link "View External Url" at bounding box center [753, 234] width 77 height 14
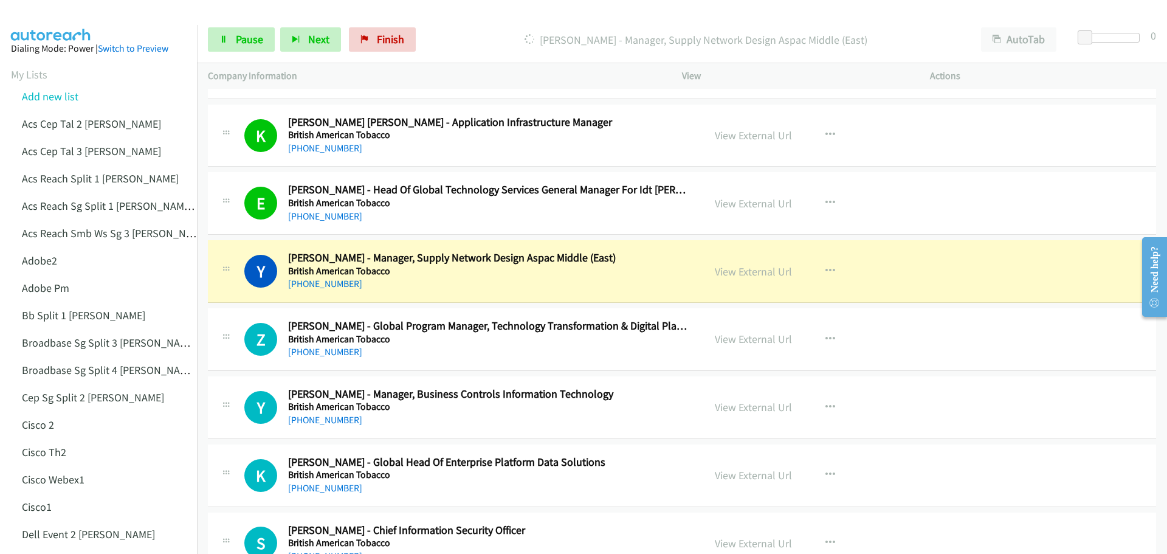
scroll to position [1823, 0]
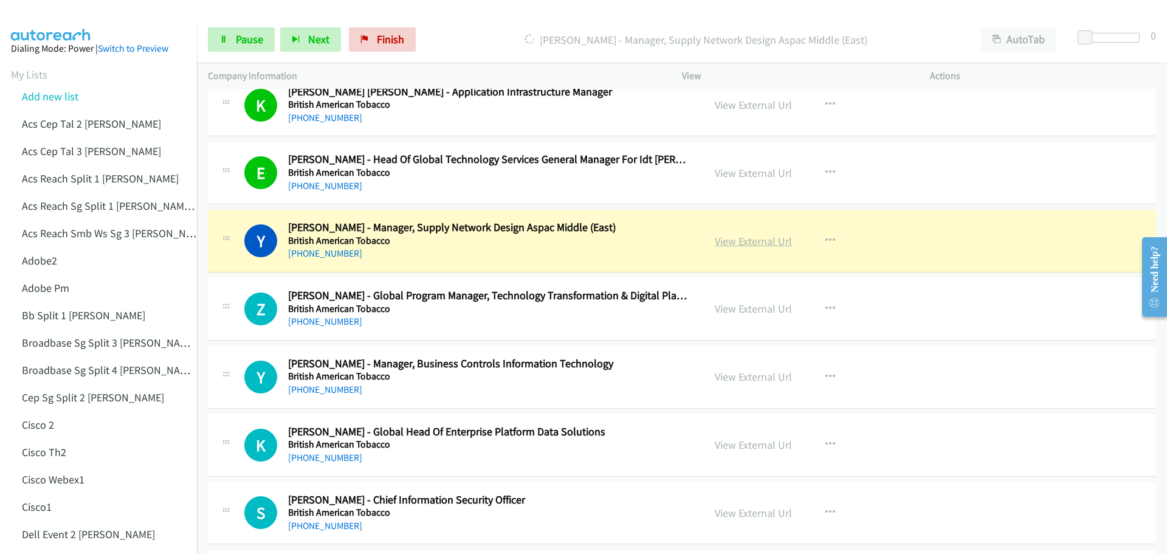
click at [738, 238] on link "View External Url" at bounding box center [753, 241] width 77 height 14
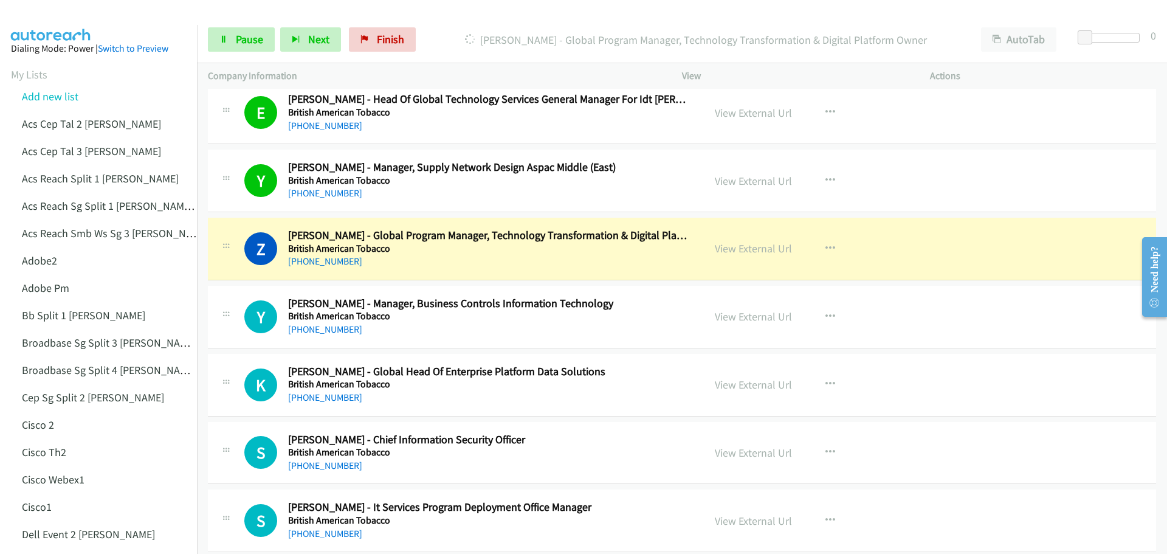
scroll to position [1884, 0]
click at [734, 245] on link "View External Url" at bounding box center [753, 248] width 77 height 14
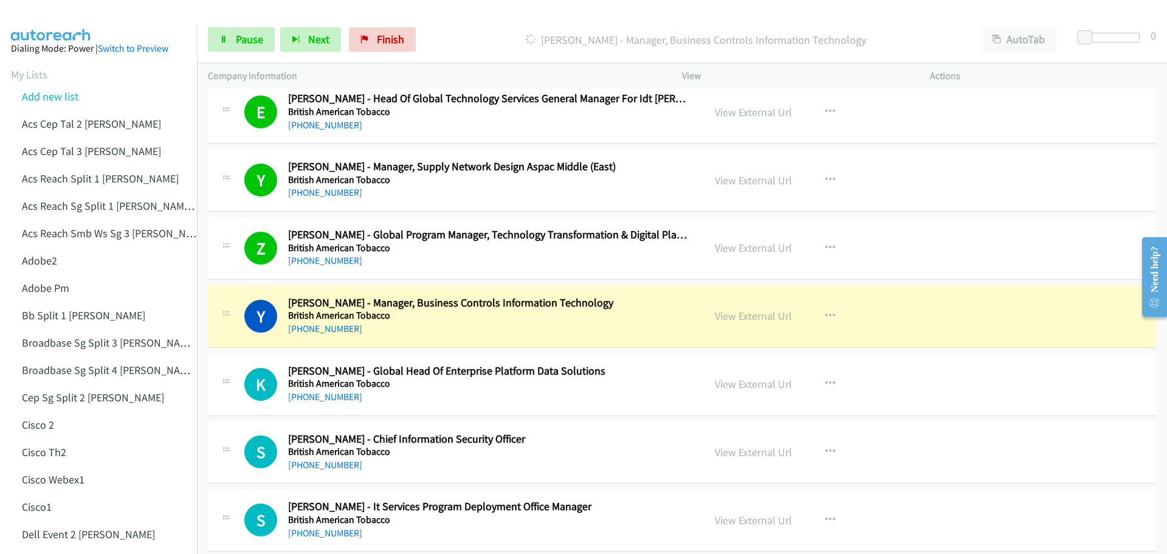
scroll to position [1944, 0]
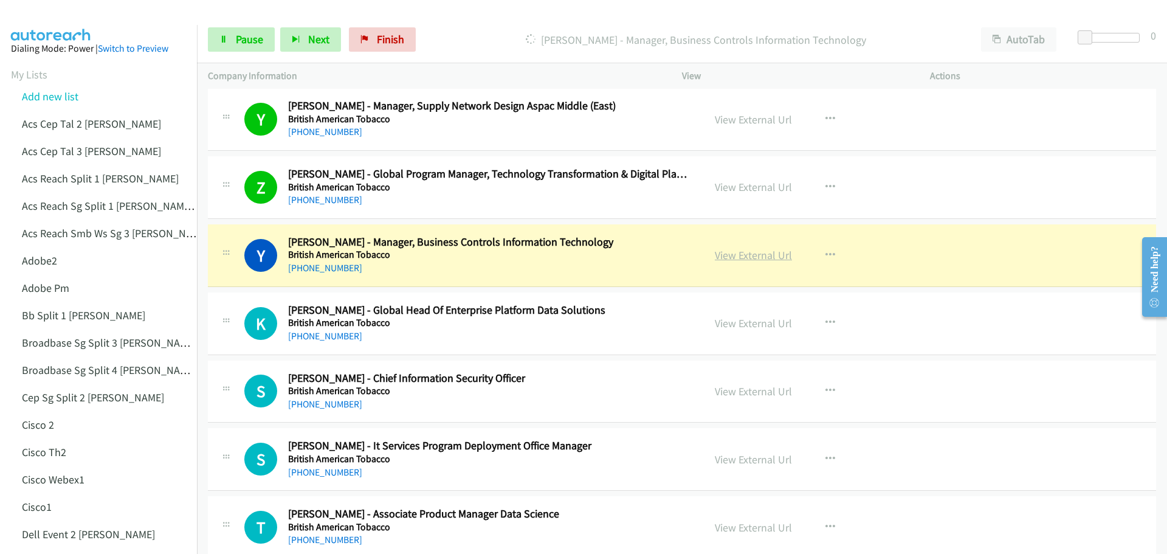
click at [767, 257] on link "View External Url" at bounding box center [753, 255] width 77 height 14
click at [253, 33] on span "Pause" at bounding box center [249, 39] width 27 height 14
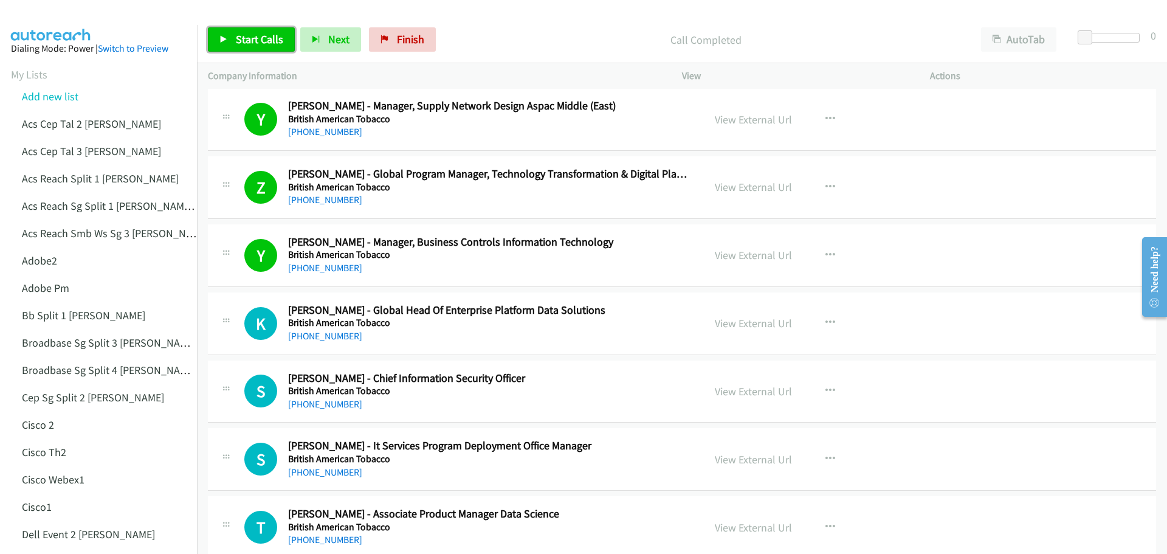
click at [259, 34] on span "Start Calls" at bounding box center [259, 39] width 47 height 14
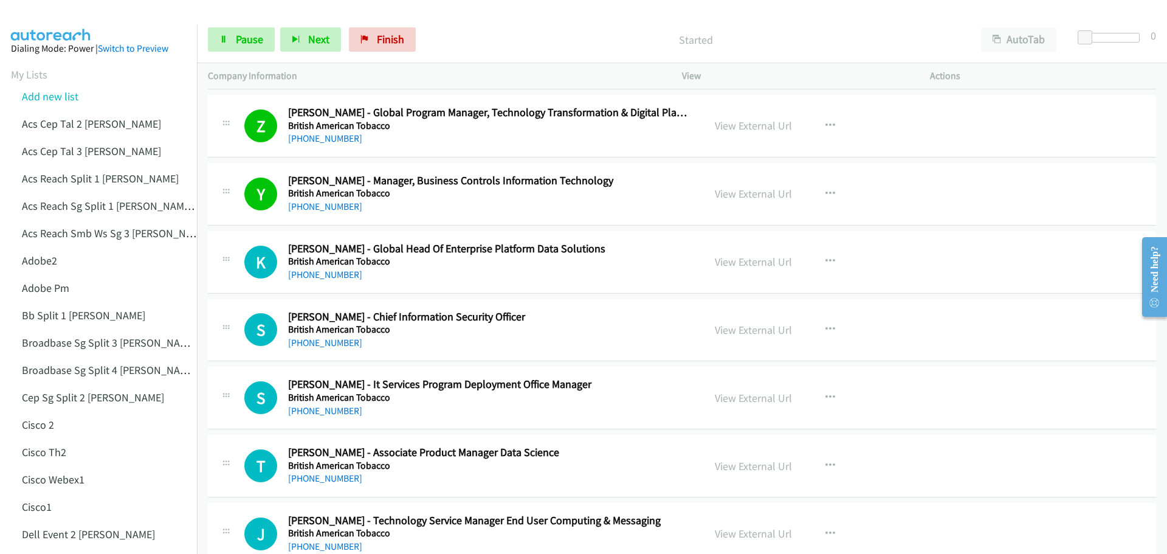
scroll to position [2066, 0]
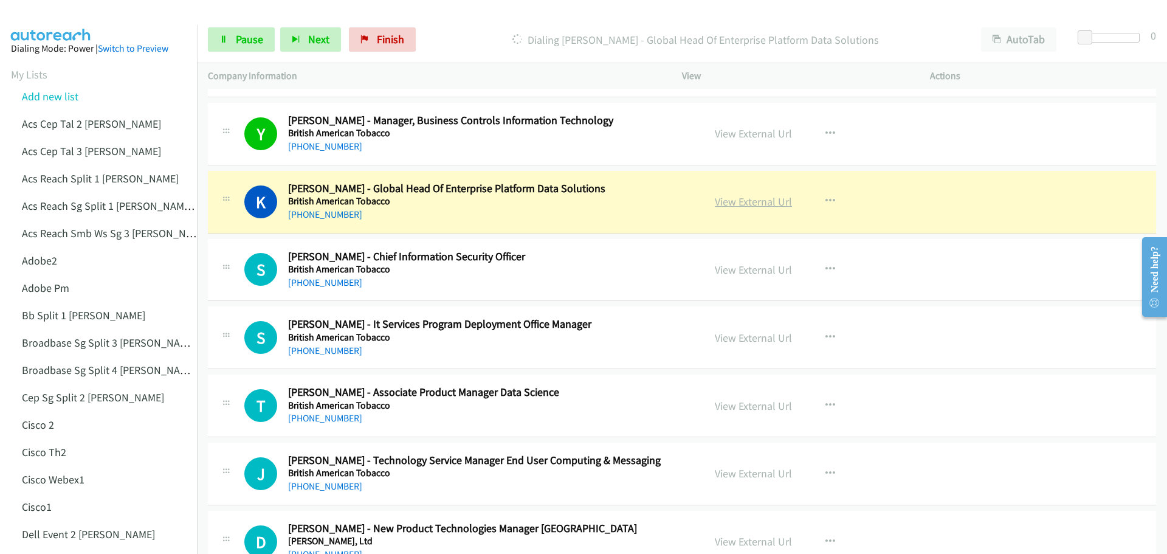
click at [747, 204] on link "View External Url" at bounding box center [753, 201] width 77 height 14
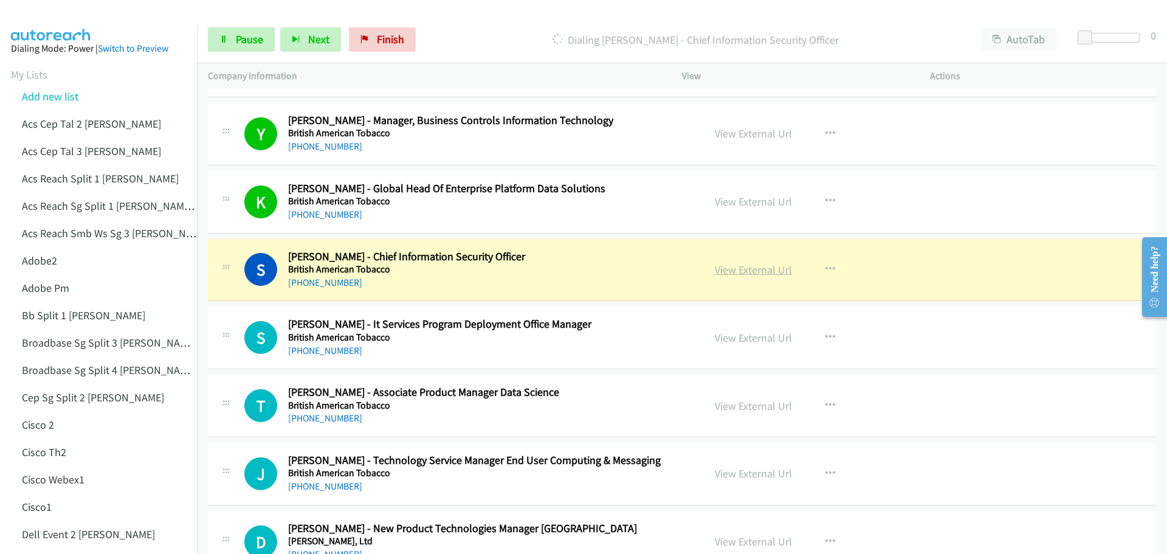
click at [763, 272] on link "View External Url" at bounding box center [753, 269] width 77 height 14
click at [261, 43] on span "Pause" at bounding box center [249, 39] width 27 height 14
